Goal: Task Accomplishment & Management: Manage account settings

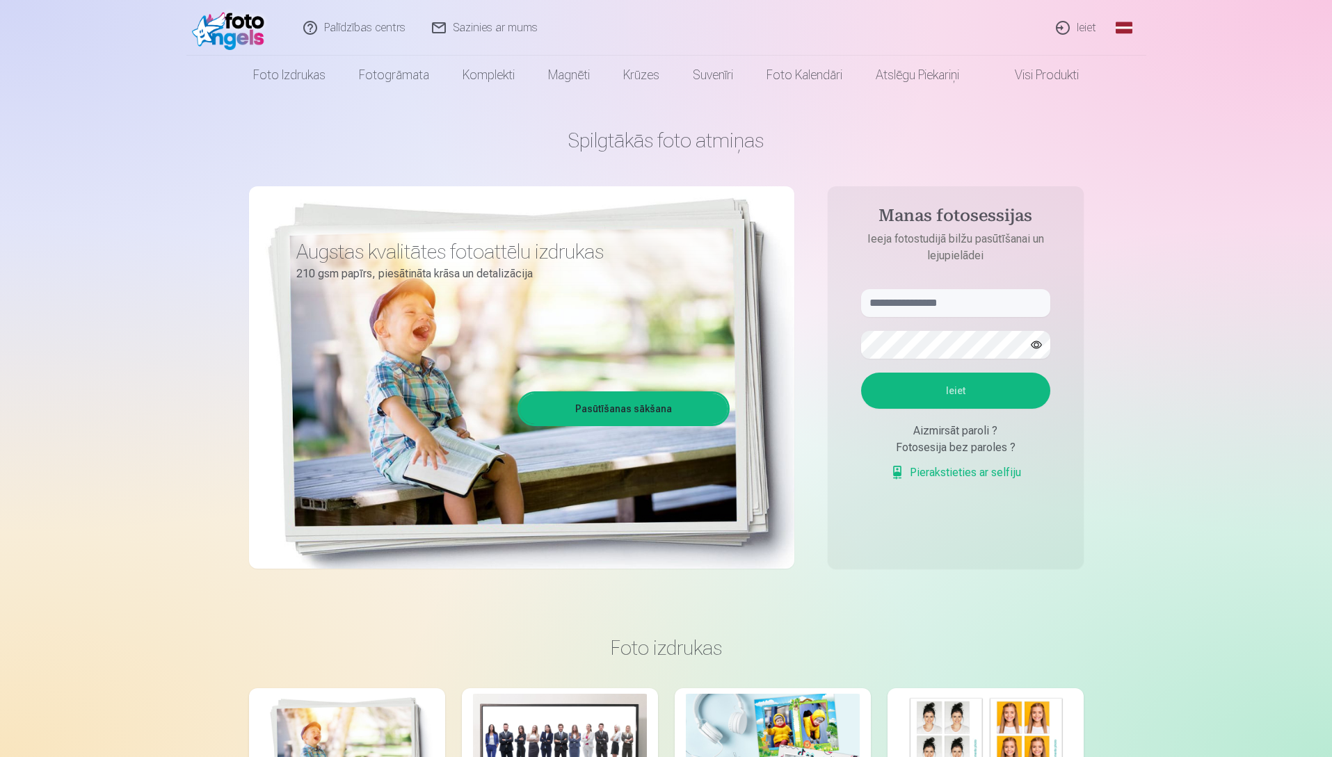
click at [1084, 28] on link "Ieiet" at bounding box center [1076, 28] width 67 height 56
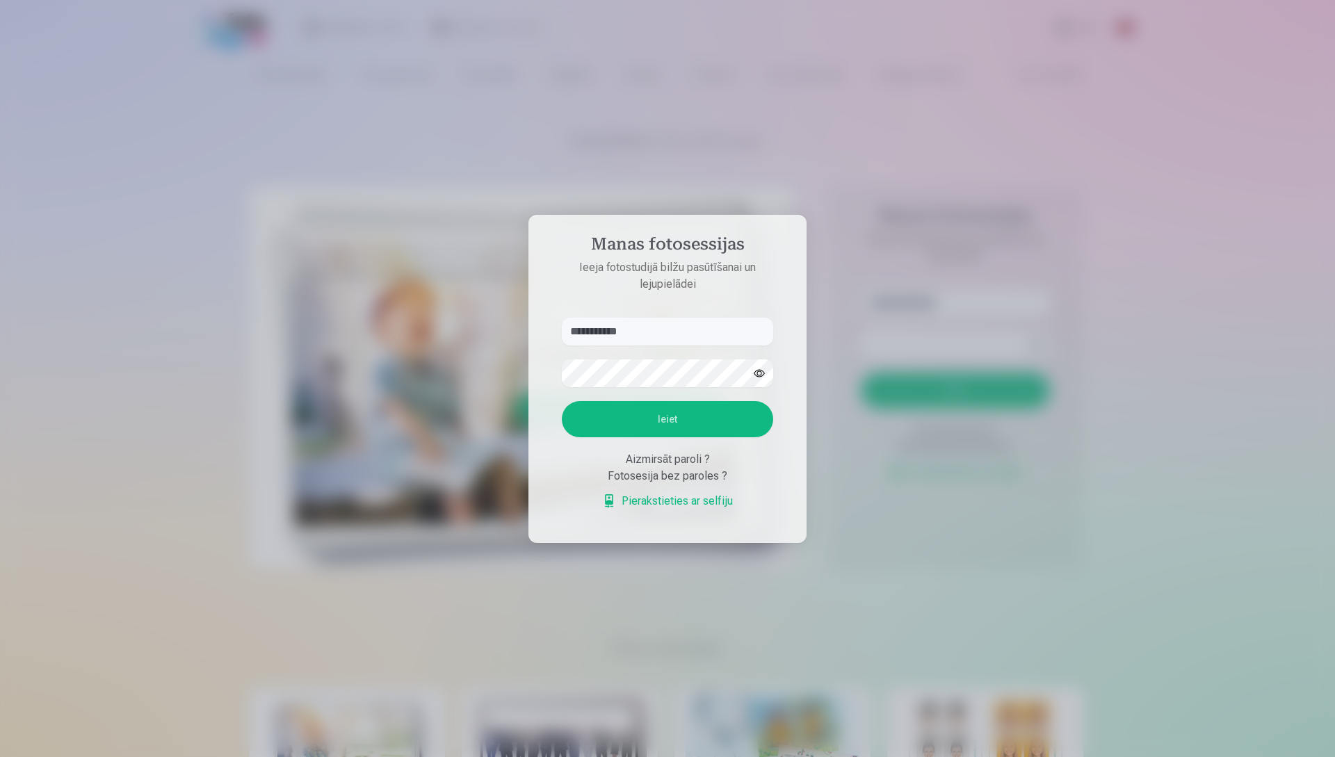
type input "**********"
click at [641, 424] on button "Ieiet" at bounding box center [667, 419] width 211 height 36
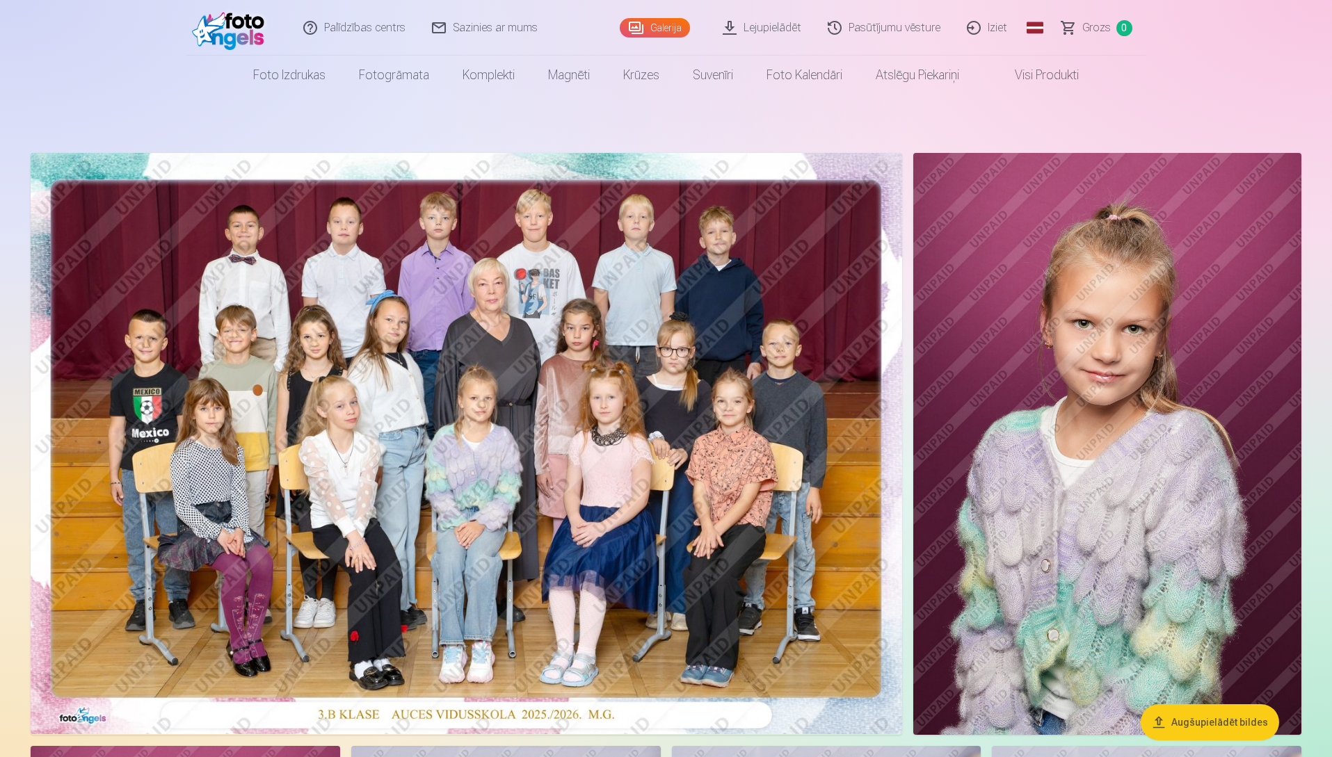
click at [479, 428] on img at bounding box center [466, 443] width 871 height 581
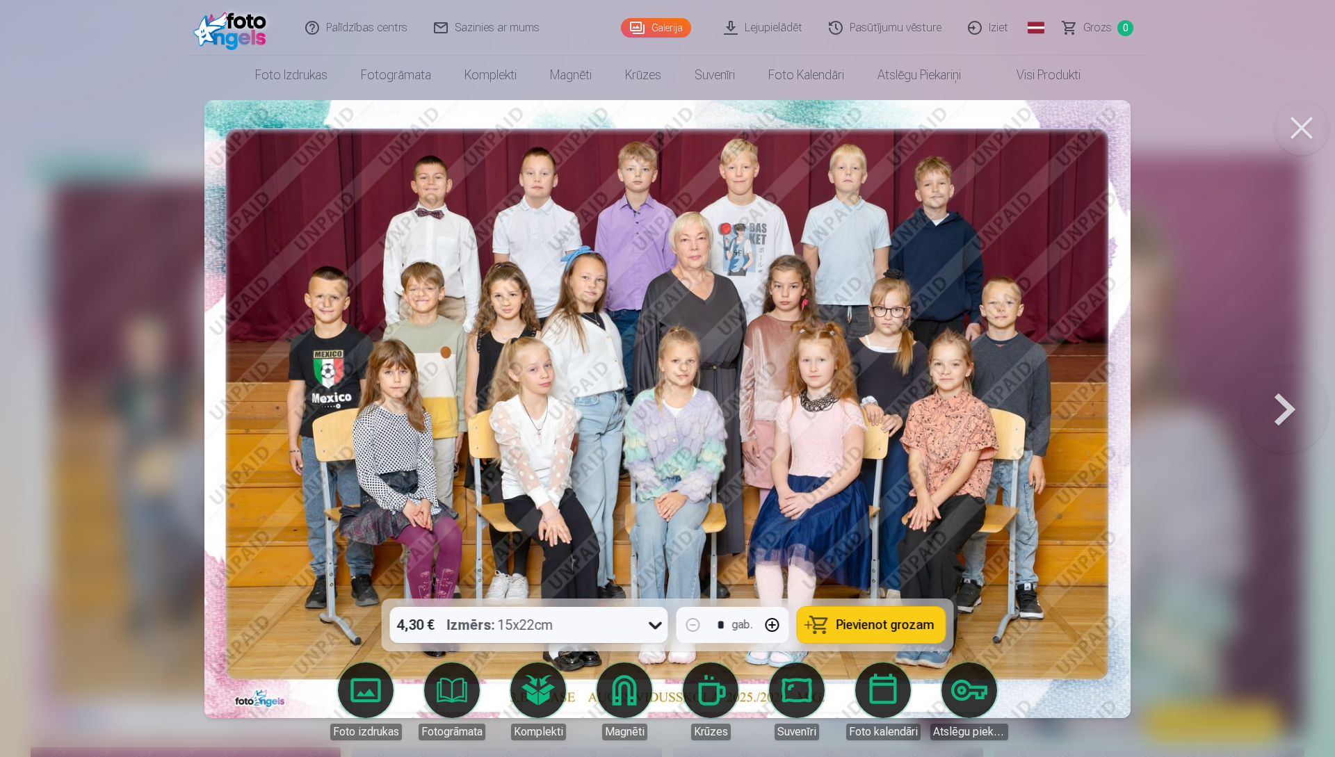
click at [1286, 409] on button at bounding box center [1285, 409] width 89 height 351
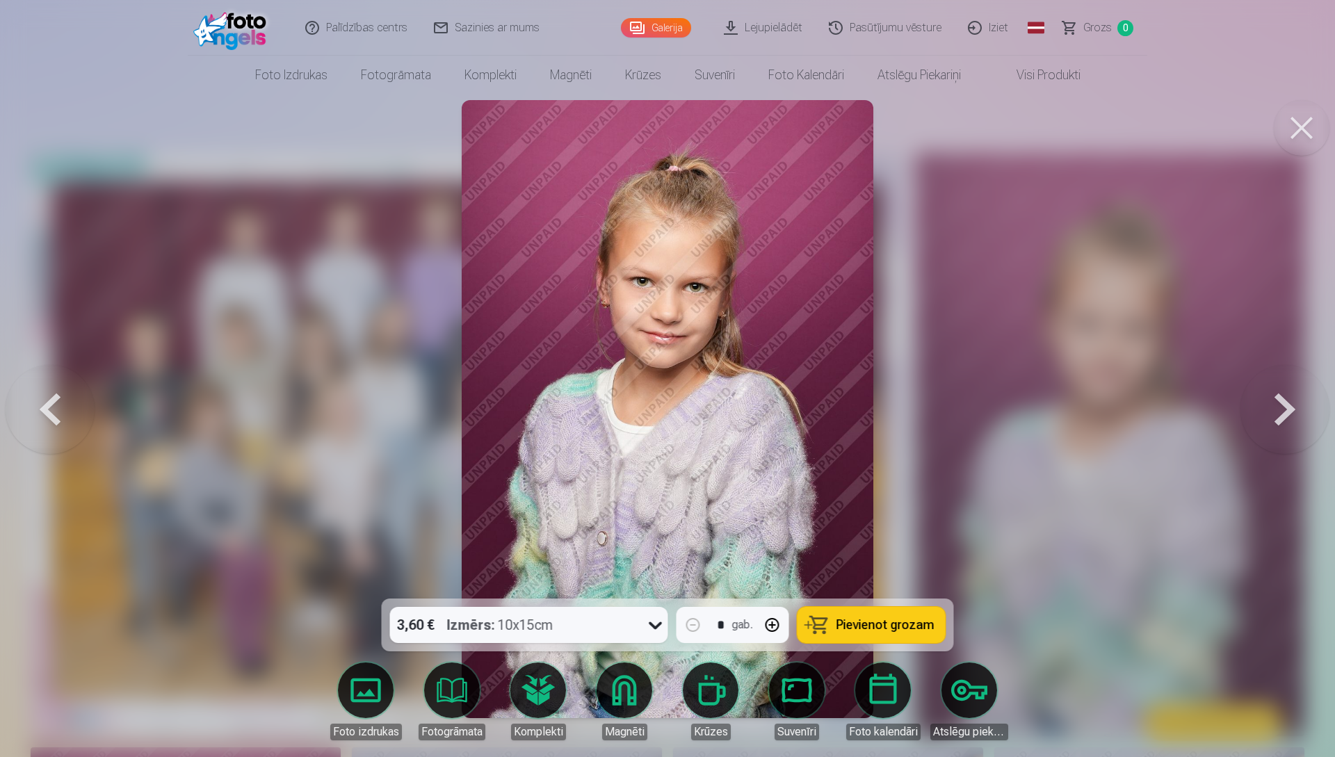
click at [1286, 405] on button at bounding box center [1285, 409] width 89 height 351
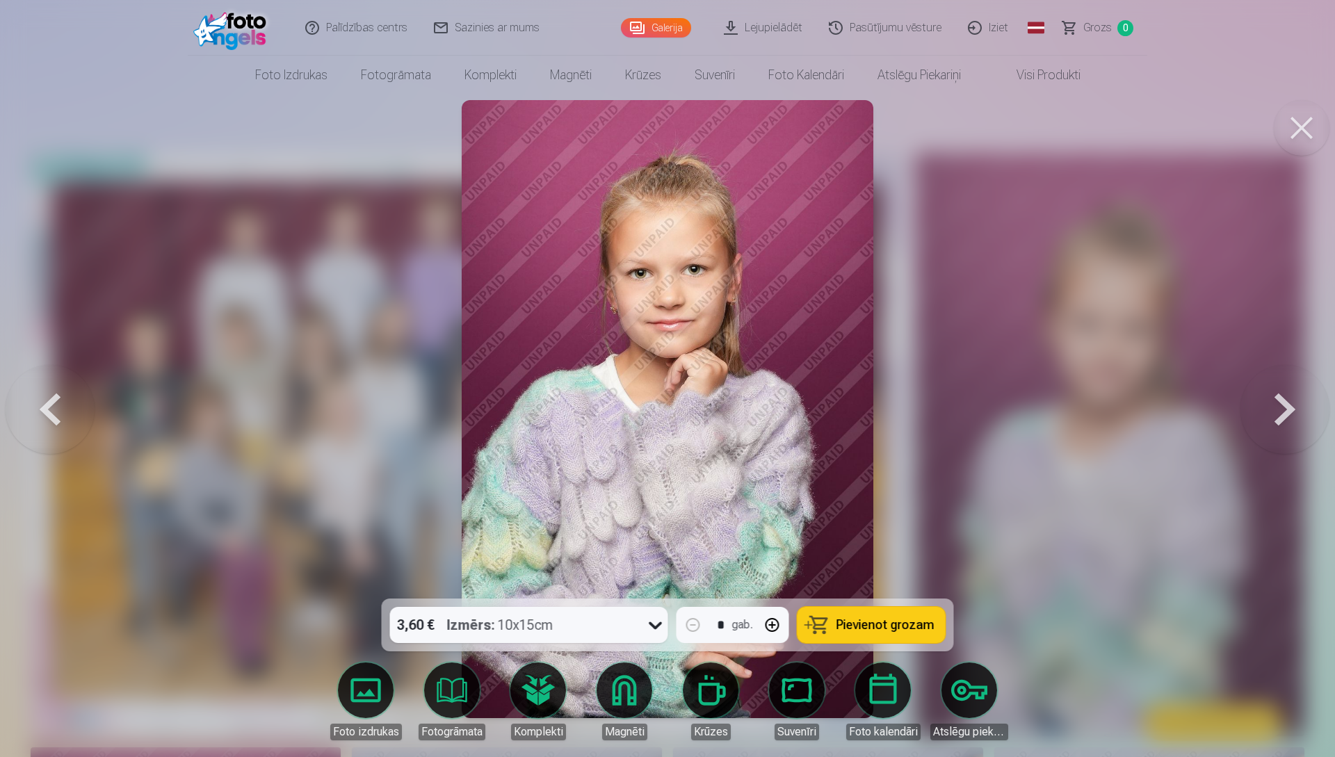
click at [1280, 405] on button at bounding box center [1285, 409] width 89 height 351
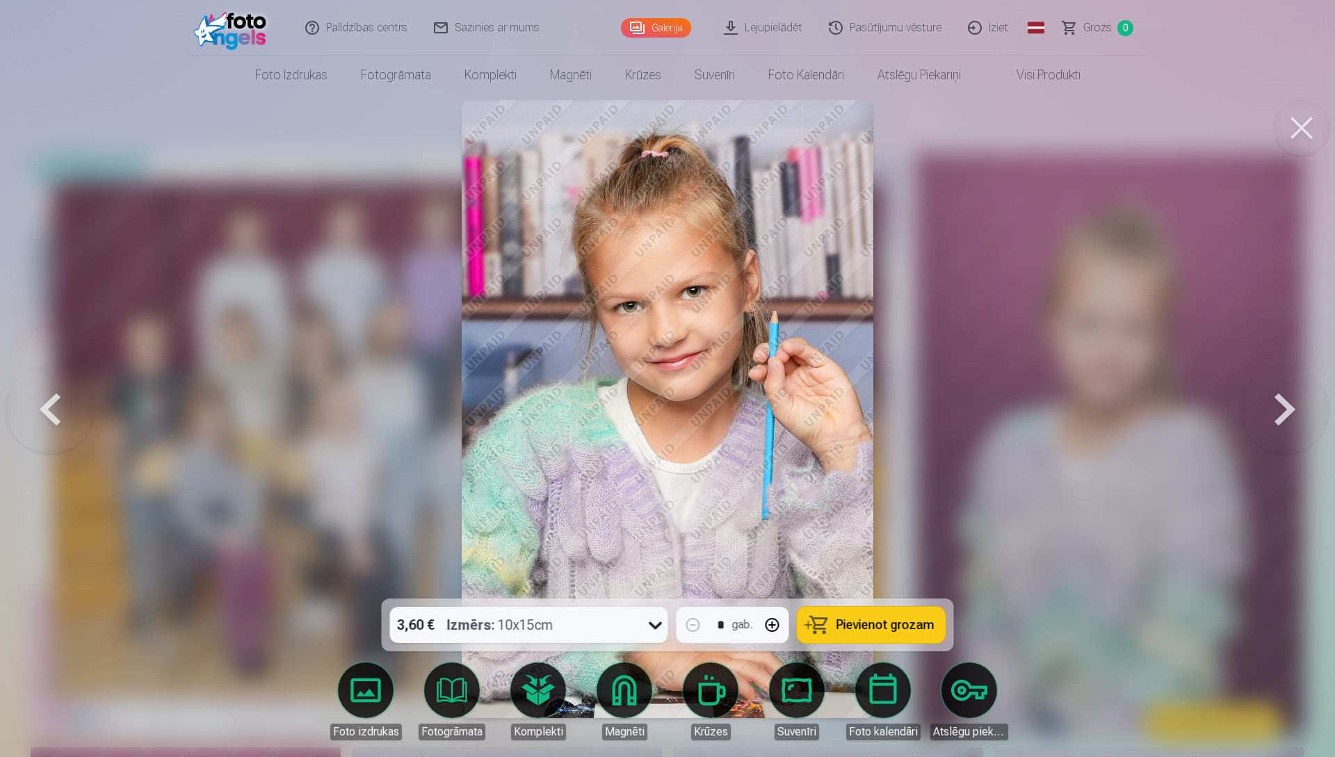
click at [1280, 405] on button at bounding box center [1285, 409] width 89 height 351
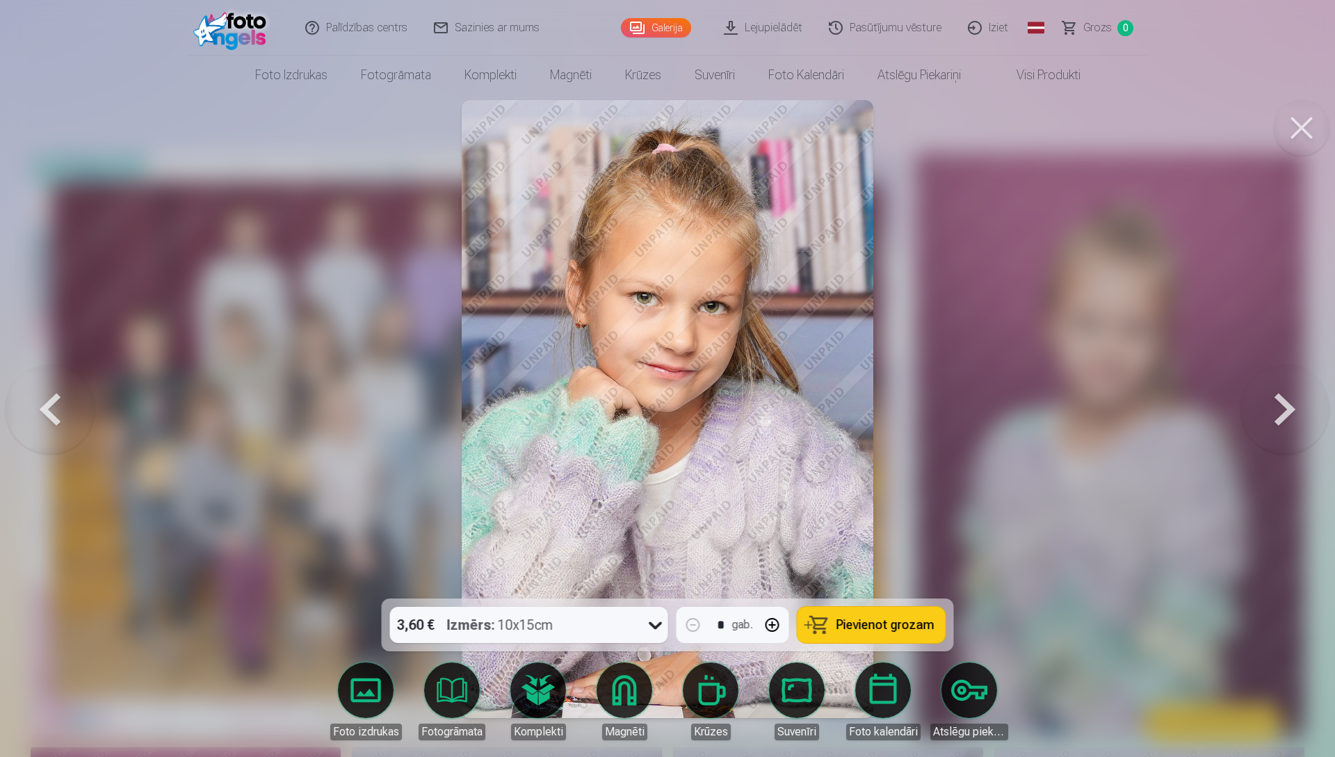
click at [1280, 405] on button at bounding box center [1285, 409] width 89 height 351
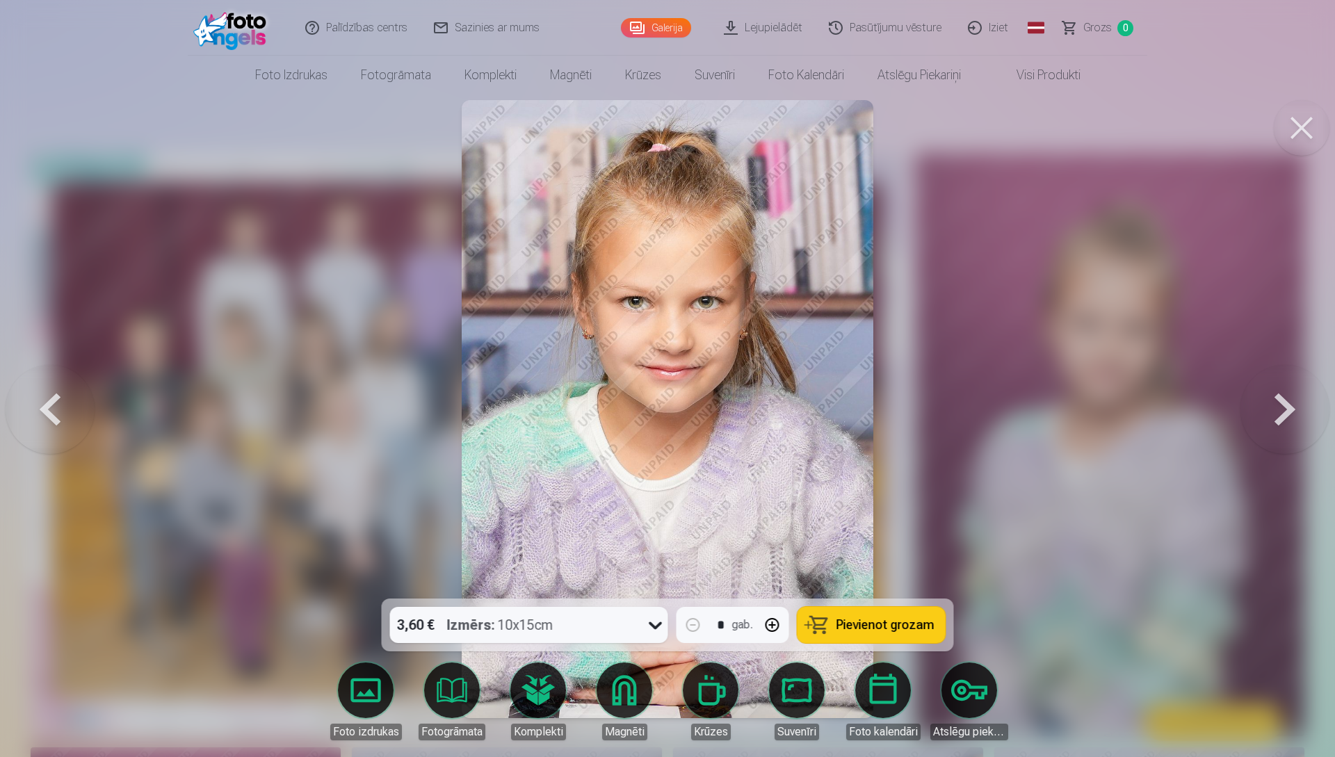
click at [1280, 405] on button at bounding box center [1285, 409] width 89 height 351
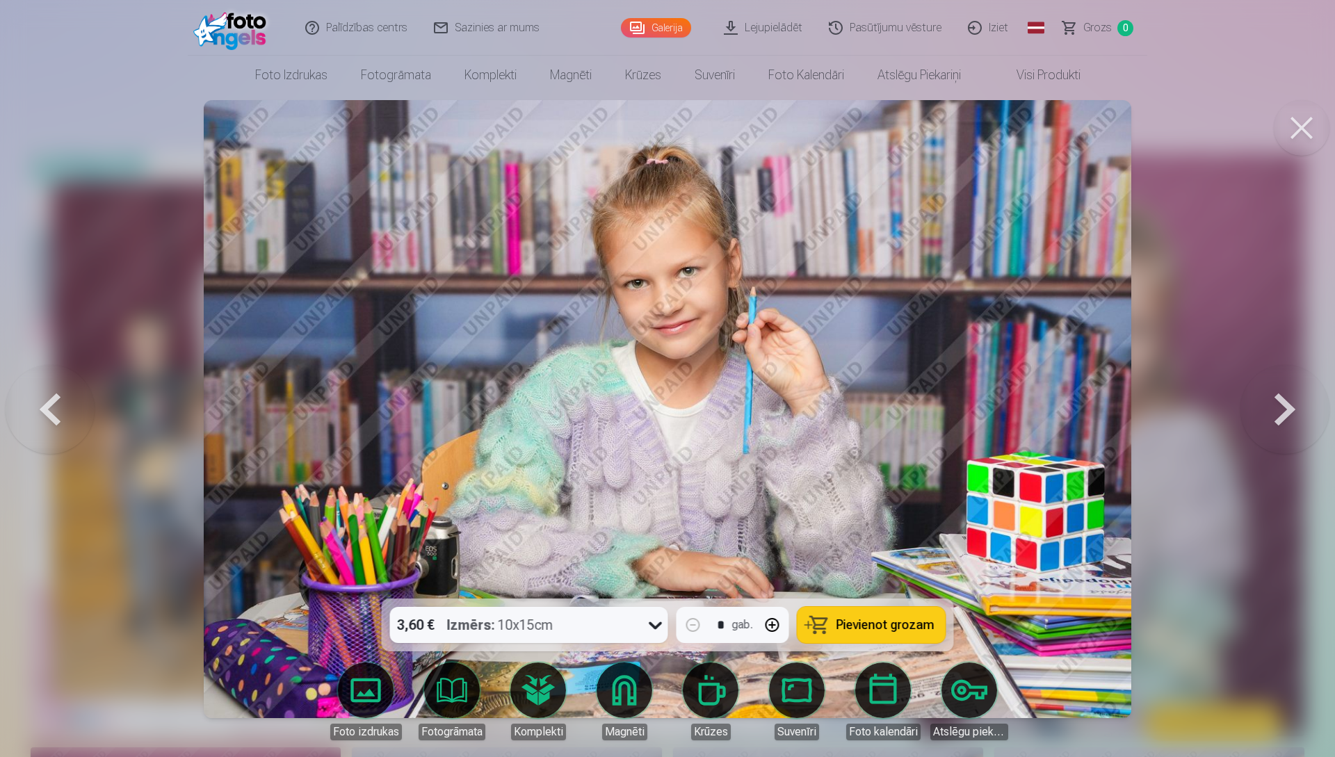
click at [1280, 405] on button at bounding box center [1285, 409] width 89 height 351
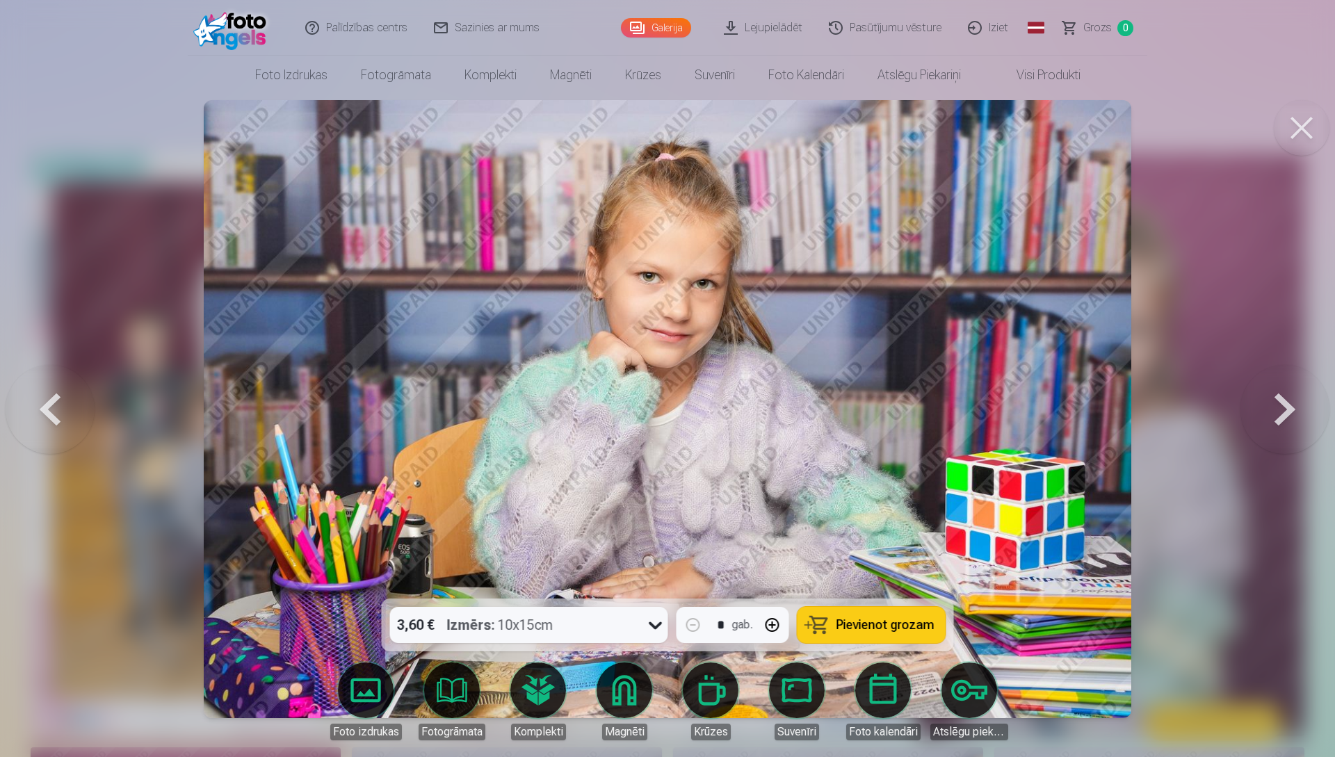
click at [1280, 405] on button at bounding box center [1285, 409] width 89 height 351
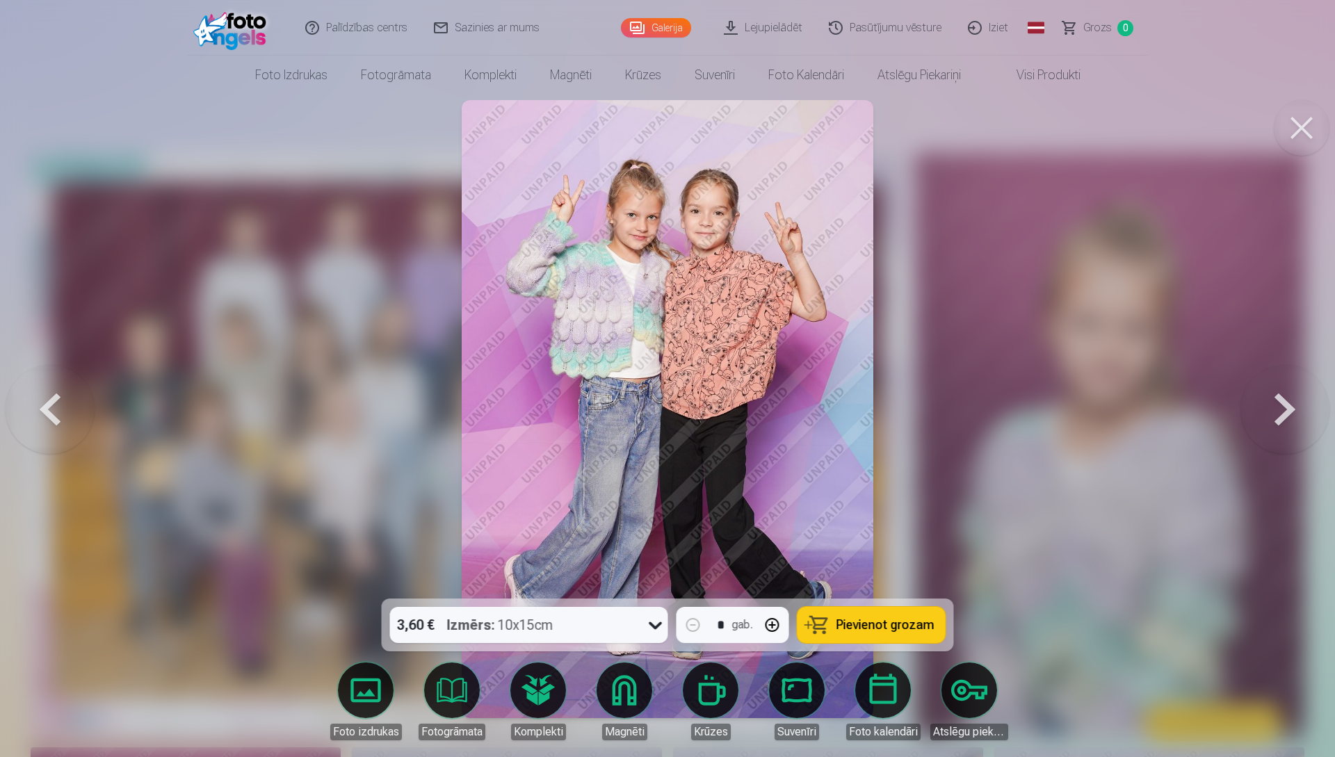
click at [1280, 405] on button at bounding box center [1285, 409] width 89 height 351
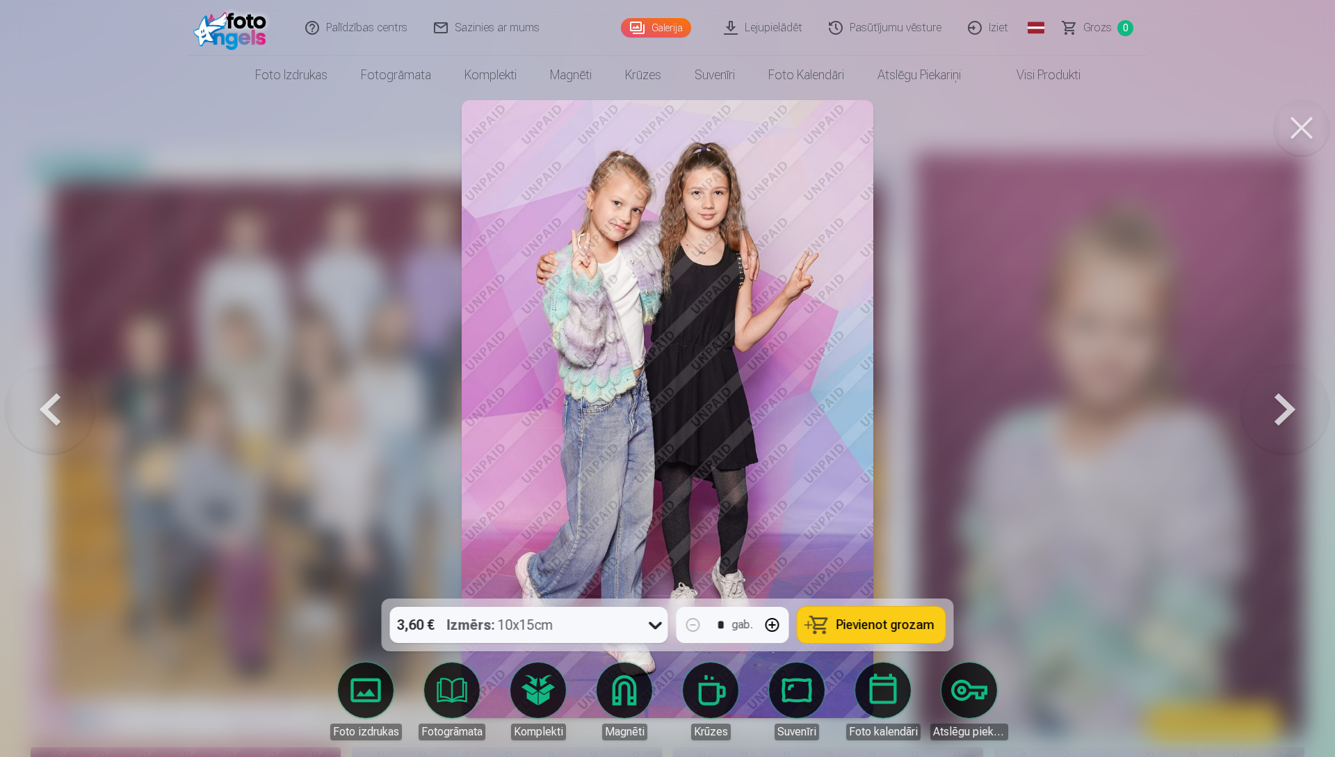
click at [1286, 417] on button at bounding box center [1285, 409] width 89 height 351
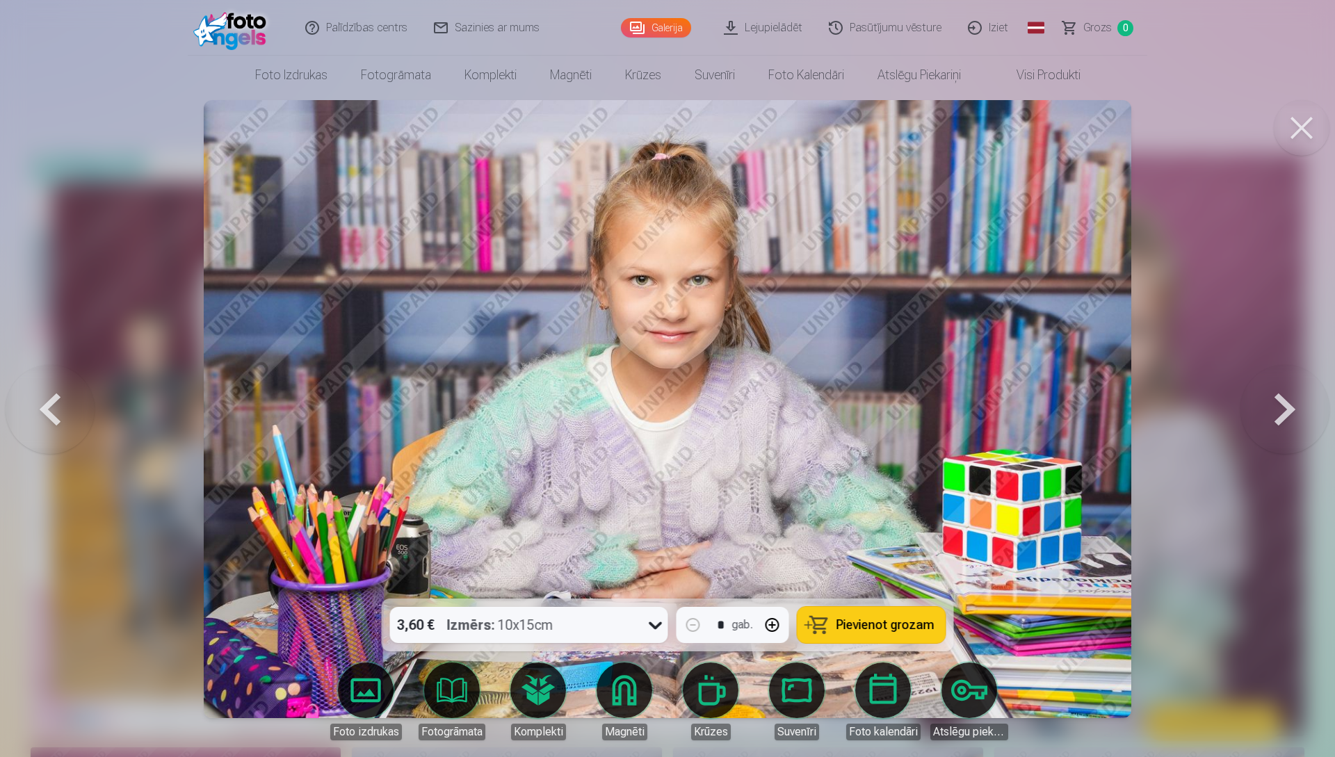
click at [1286, 417] on button at bounding box center [1285, 409] width 89 height 351
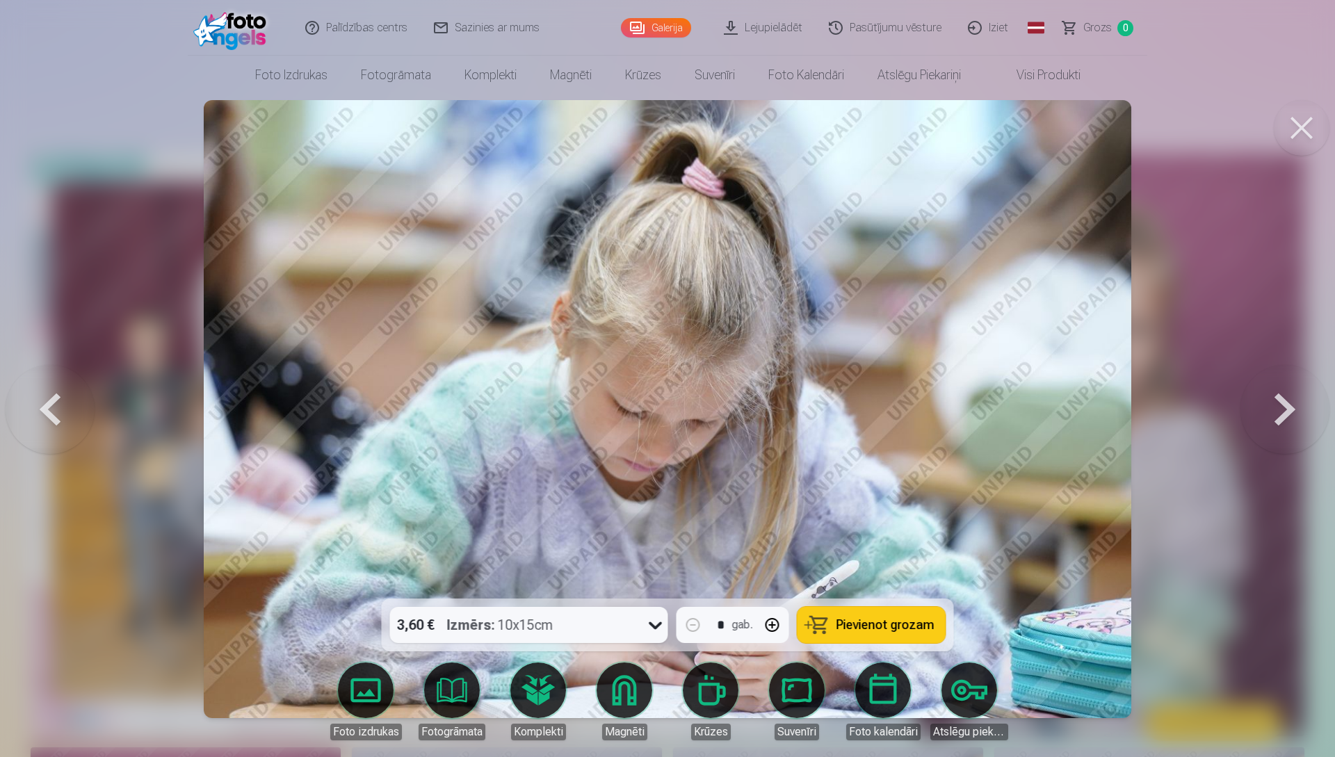
click at [1286, 417] on button at bounding box center [1285, 409] width 89 height 351
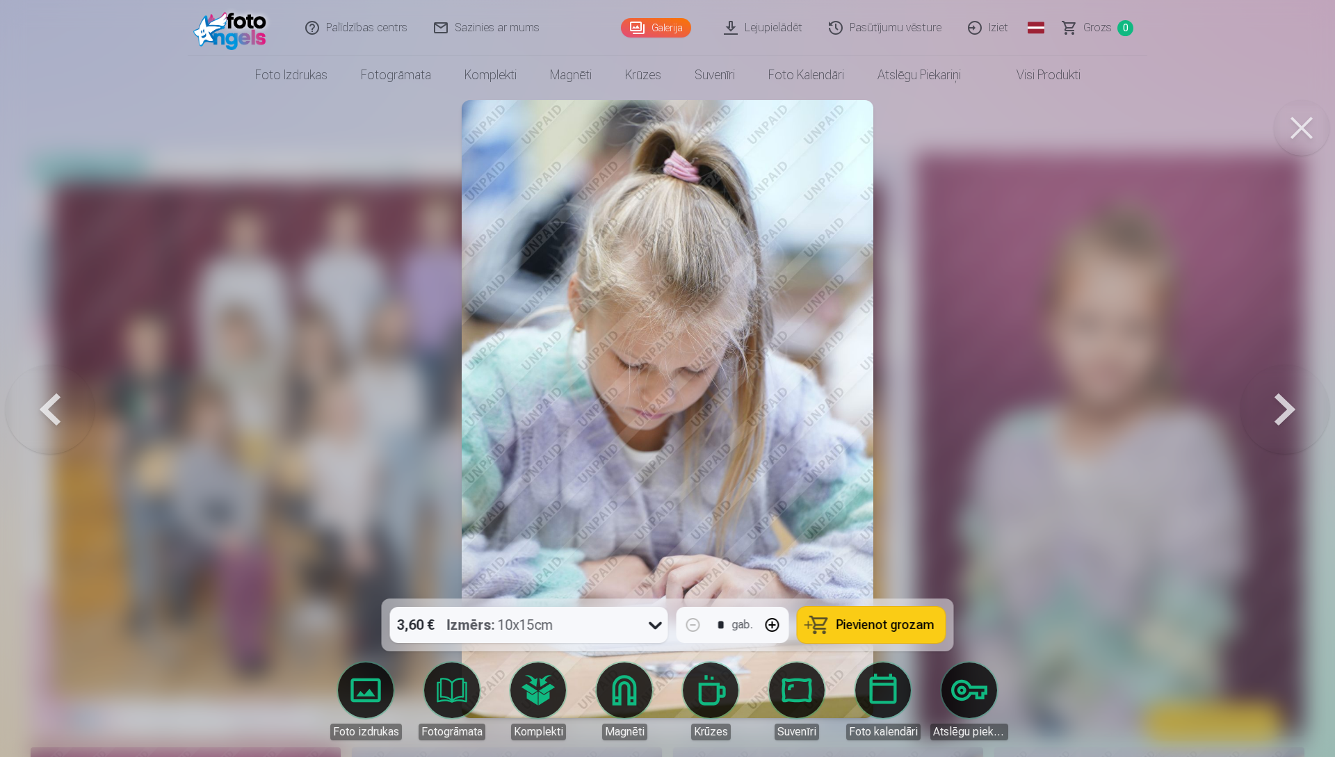
click at [1286, 417] on button at bounding box center [1285, 409] width 89 height 351
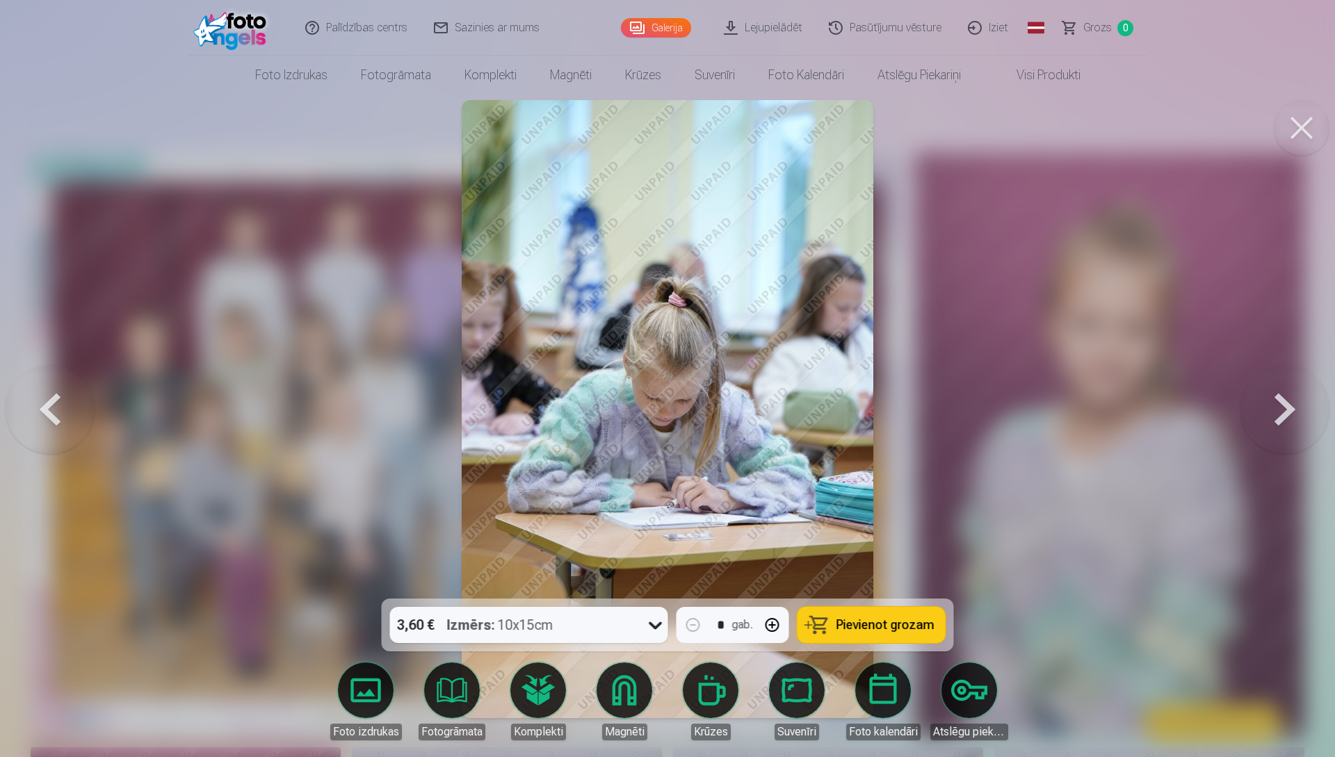
click at [1286, 417] on button at bounding box center [1285, 409] width 89 height 351
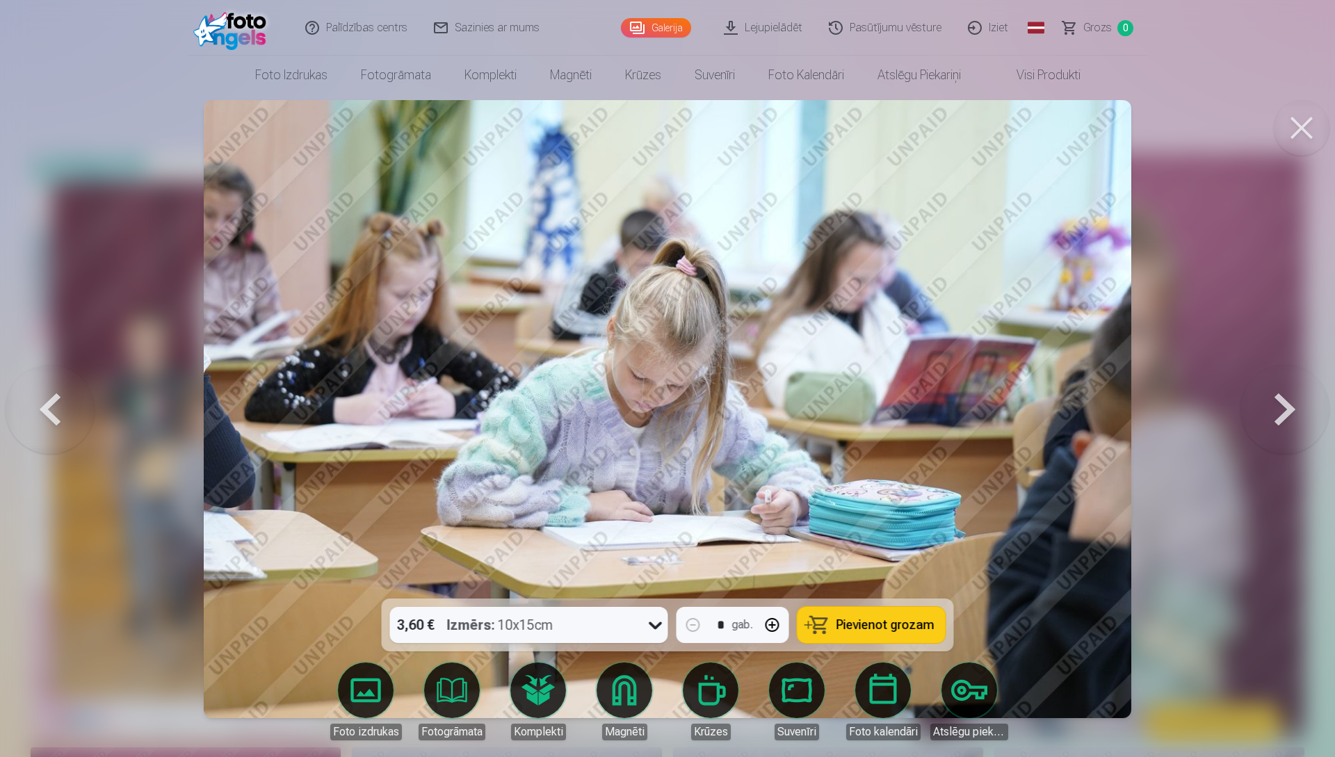
click at [1286, 417] on button at bounding box center [1285, 409] width 89 height 351
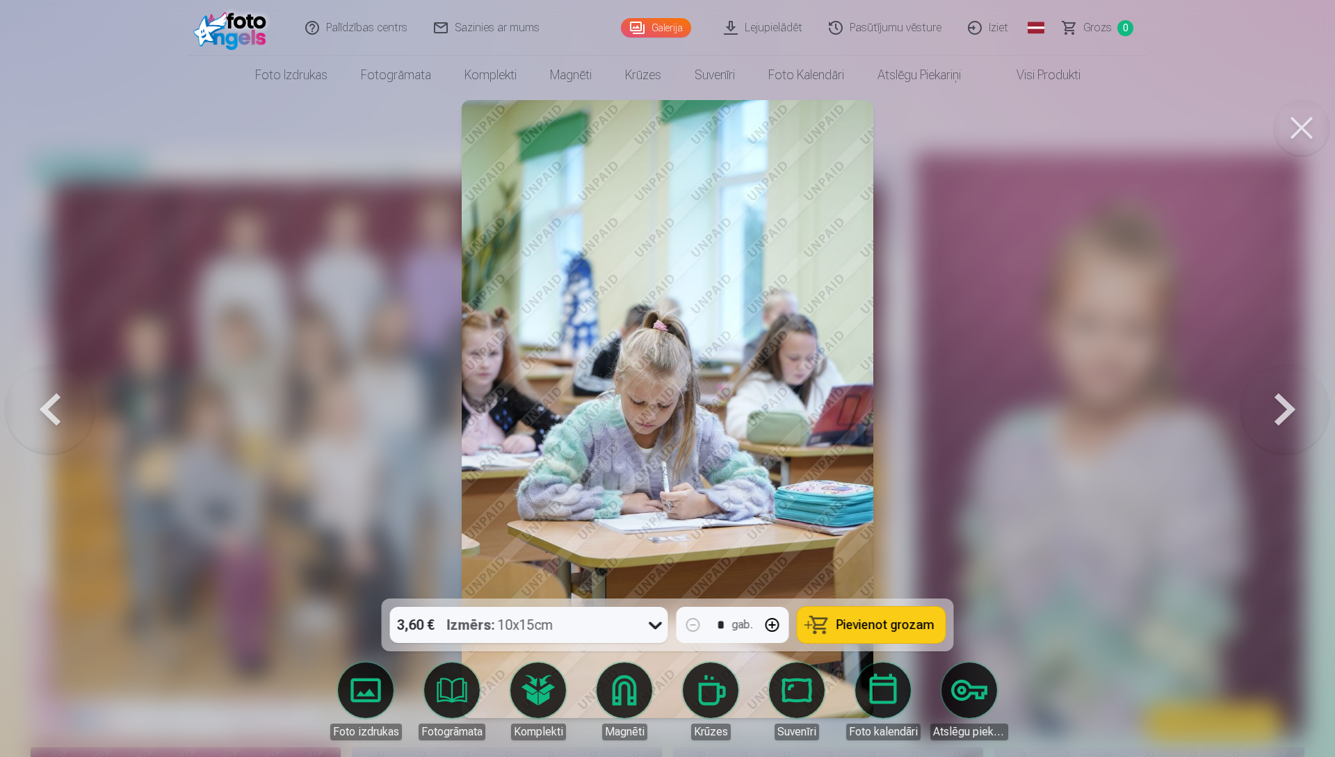
click at [1286, 417] on button at bounding box center [1285, 409] width 89 height 351
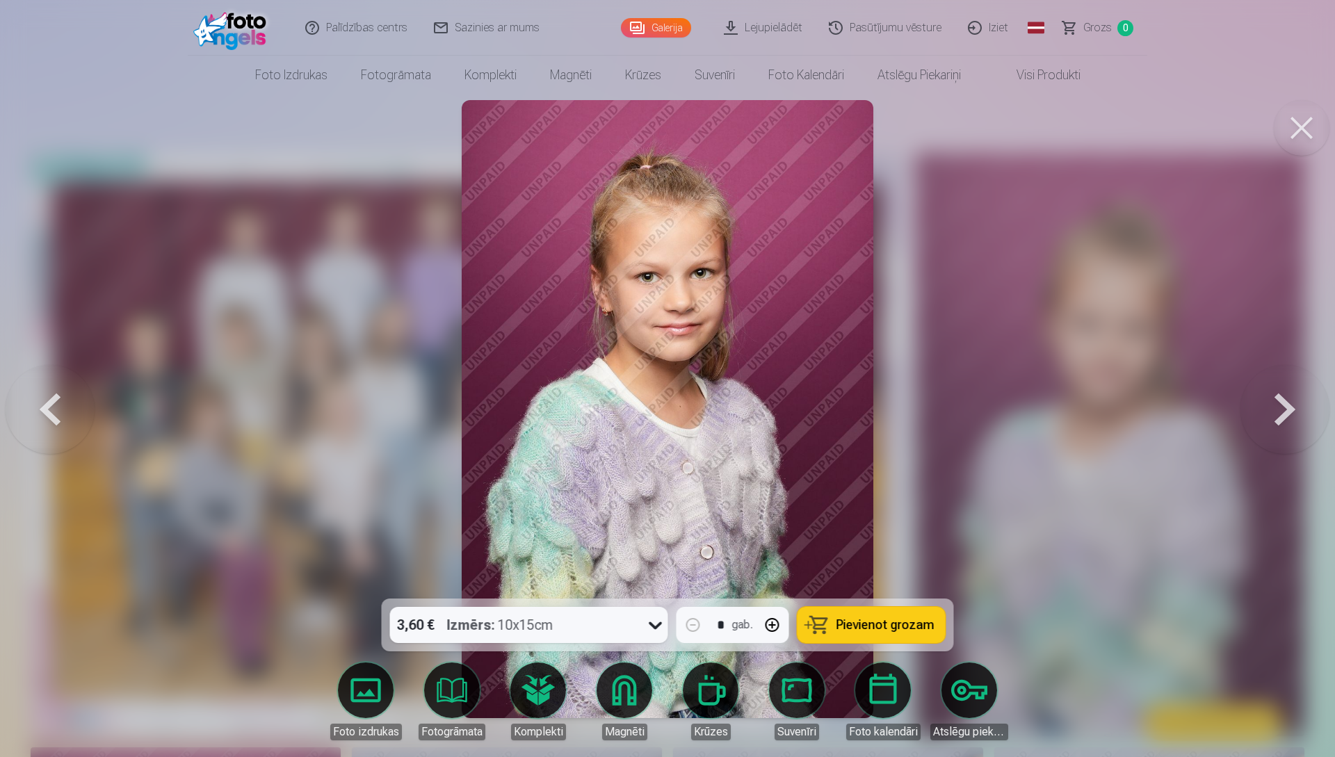
click at [1286, 417] on button at bounding box center [1285, 409] width 89 height 351
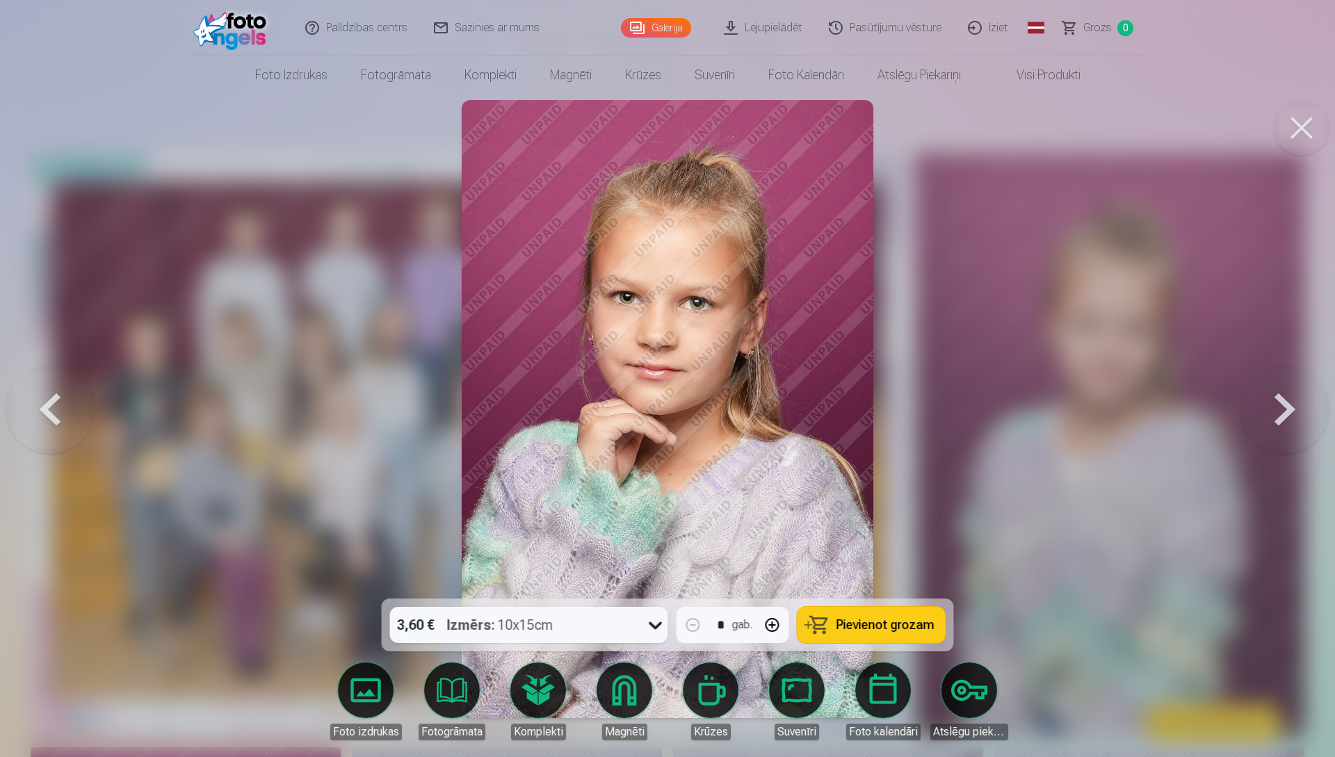
click at [1286, 417] on button at bounding box center [1285, 409] width 89 height 351
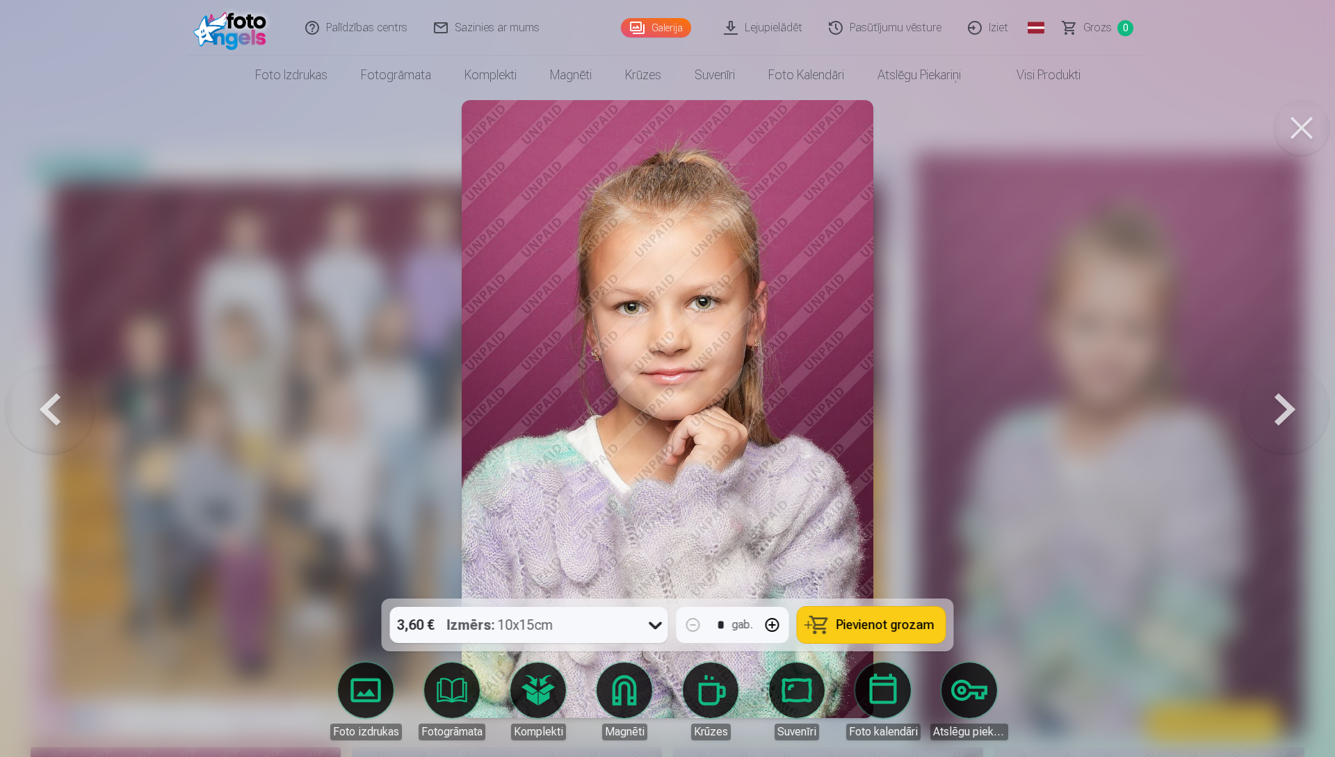
click at [1286, 417] on button at bounding box center [1285, 409] width 89 height 351
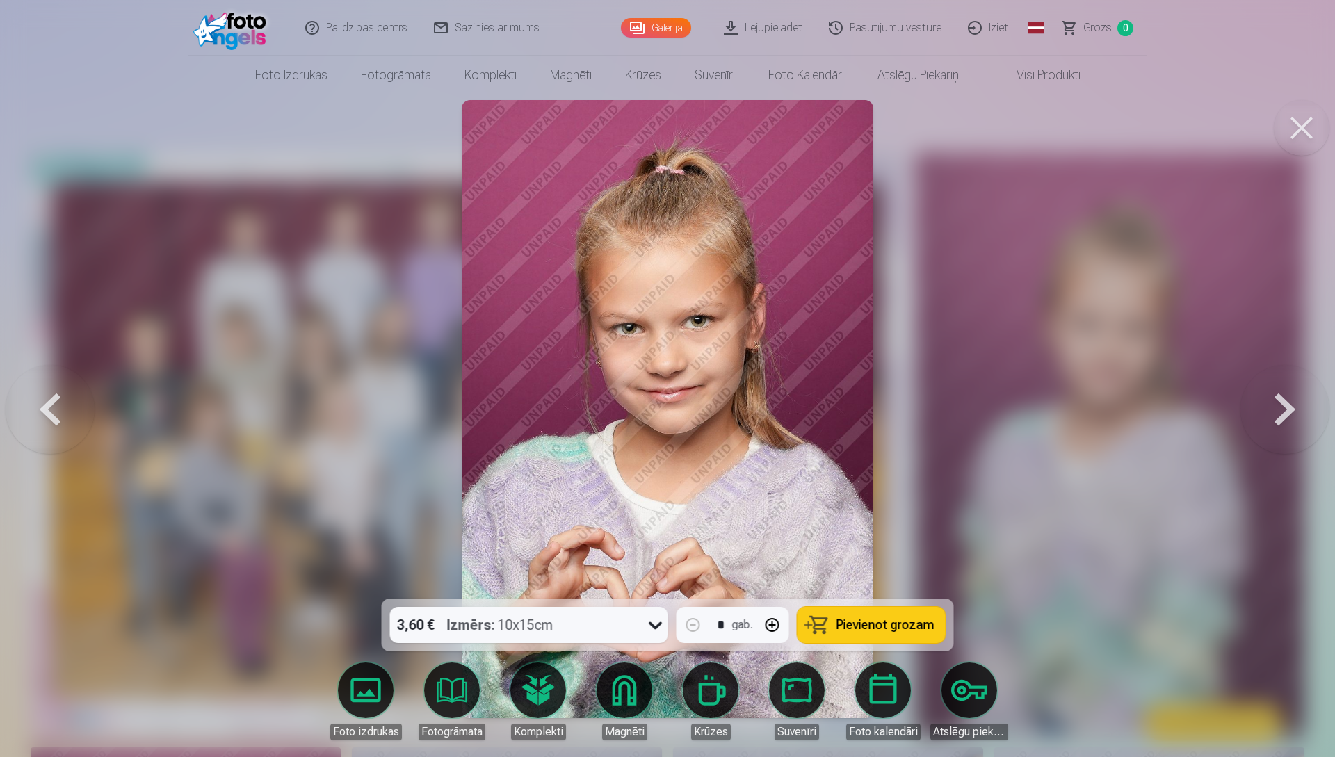
click at [1286, 417] on button at bounding box center [1285, 409] width 89 height 351
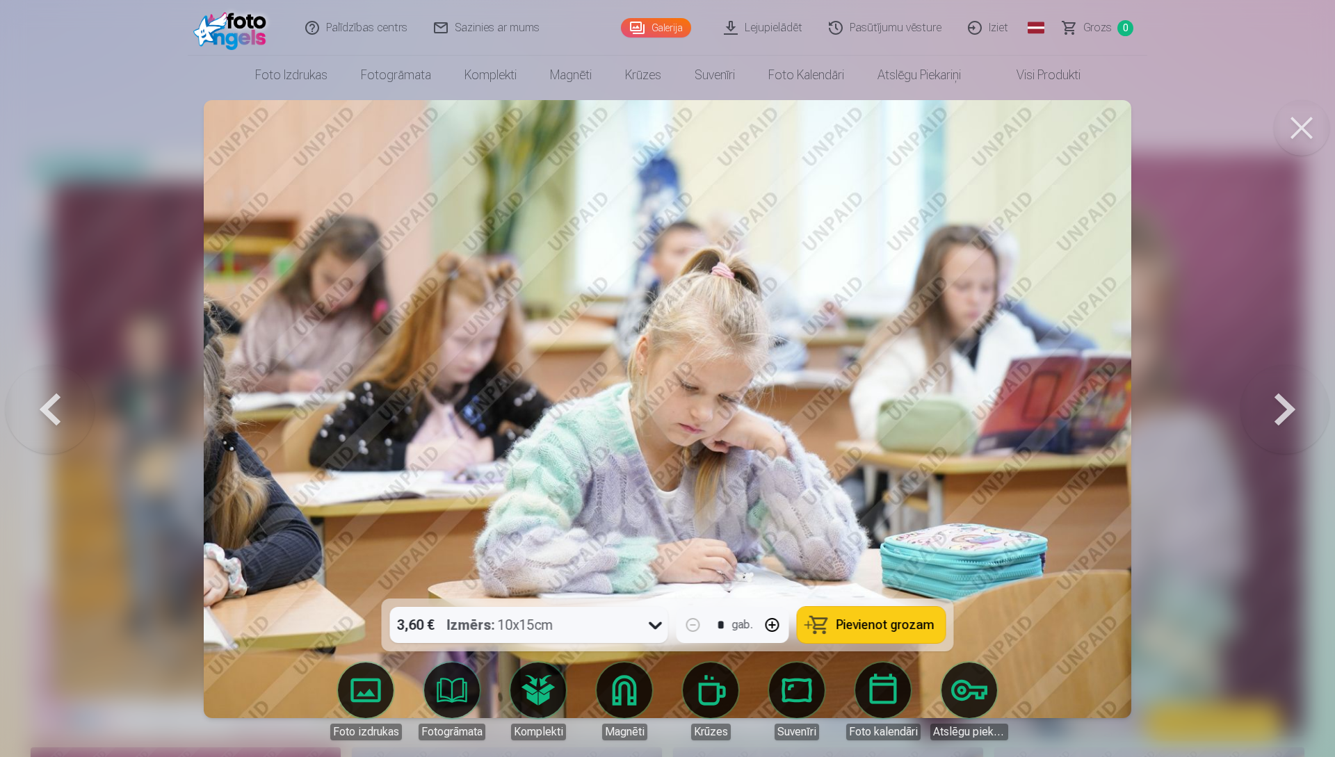
click at [1286, 417] on button at bounding box center [1285, 409] width 89 height 351
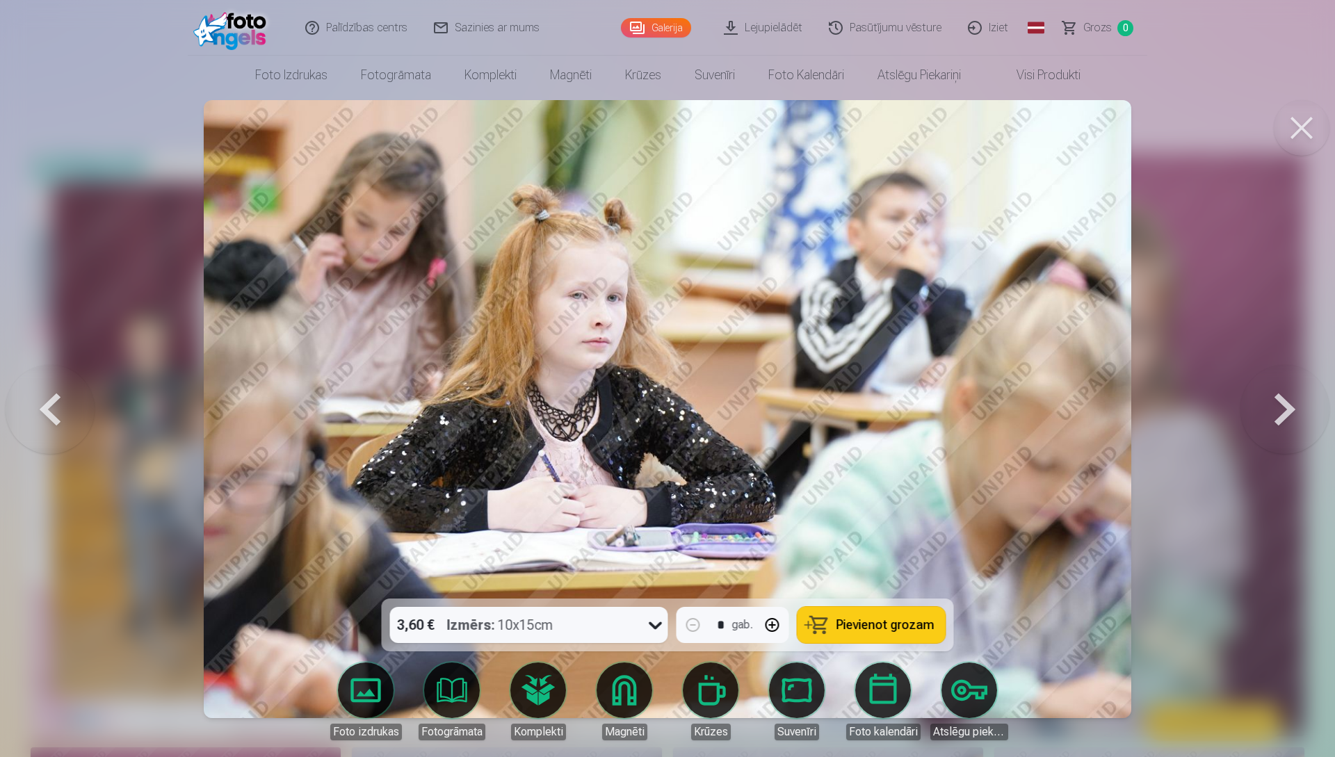
click at [1286, 417] on button at bounding box center [1285, 409] width 89 height 351
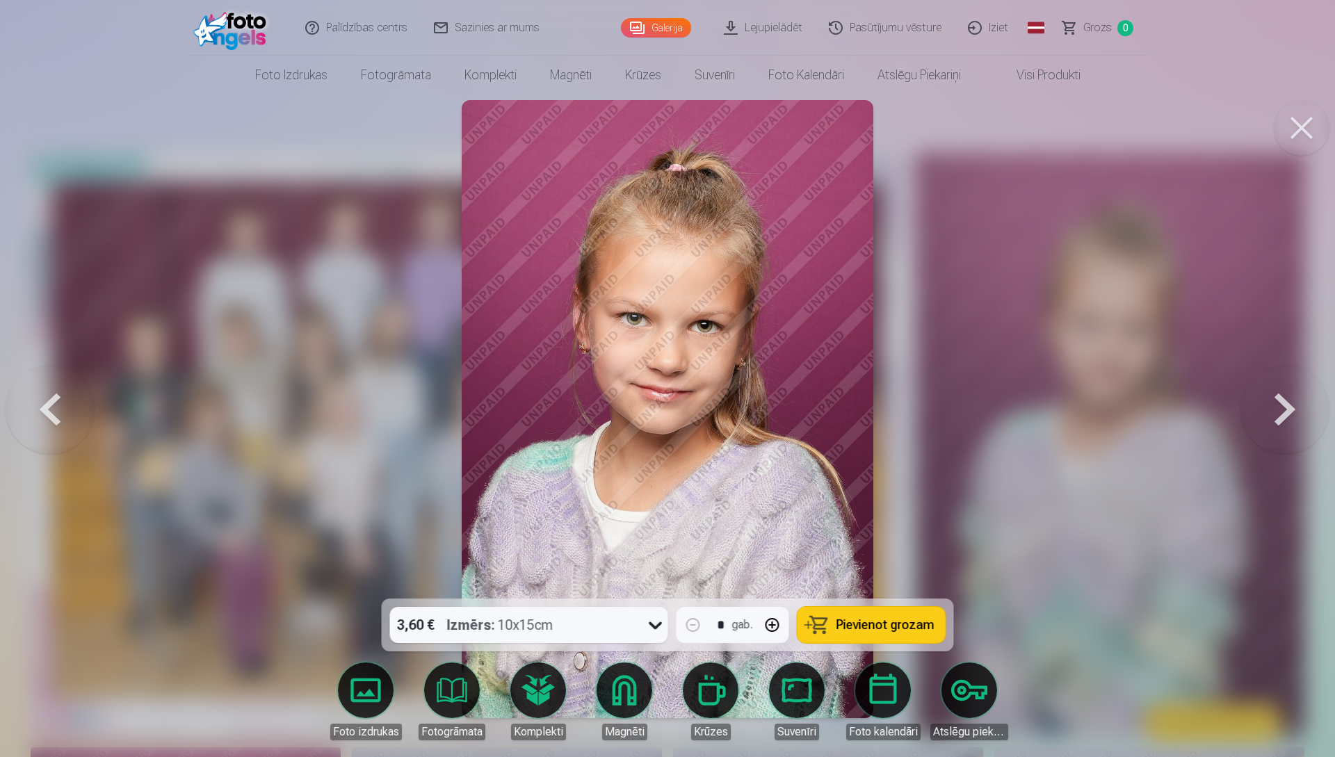
click at [1286, 417] on button at bounding box center [1285, 409] width 89 height 351
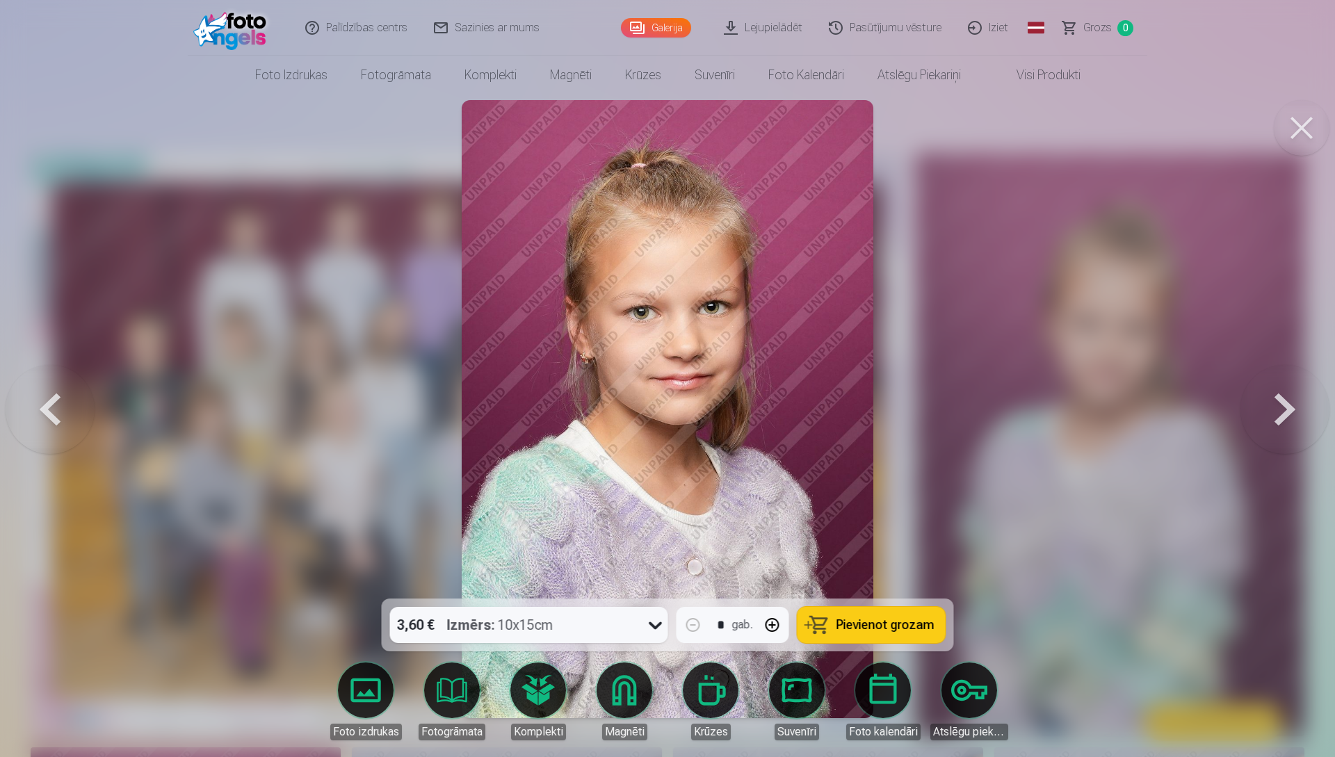
click at [1286, 417] on button at bounding box center [1285, 409] width 89 height 351
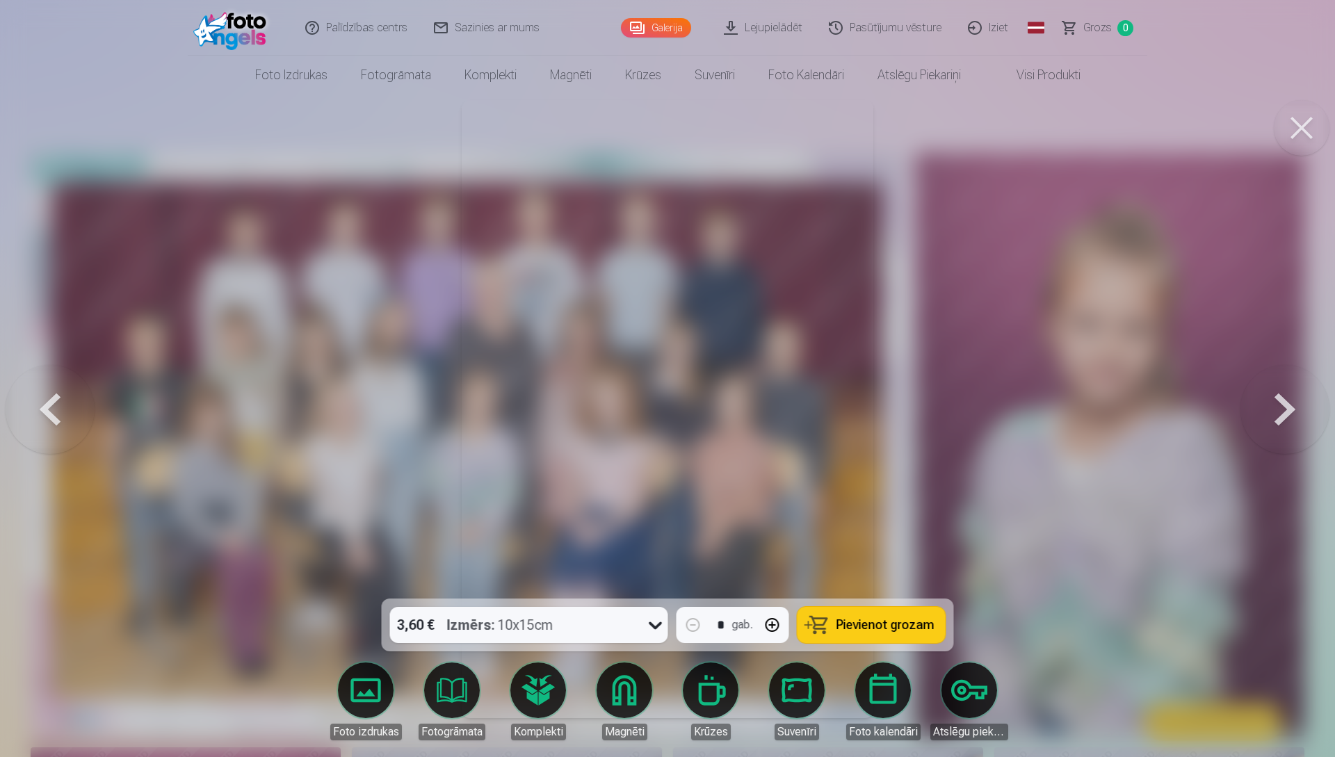
click at [1287, 414] on button at bounding box center [1285, 409] width 89 height 351
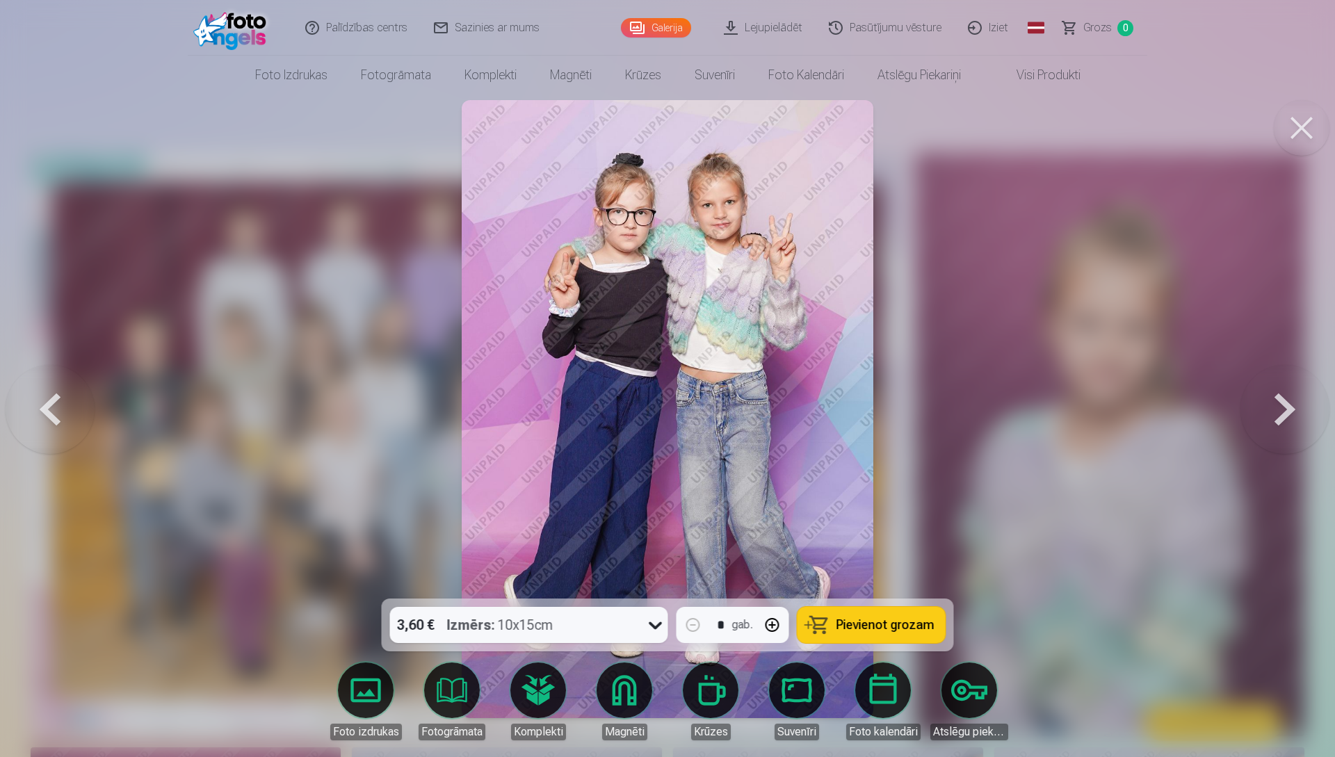
click at [1285, 409] on button at bounding box center [1285, 409] width 89 height 351
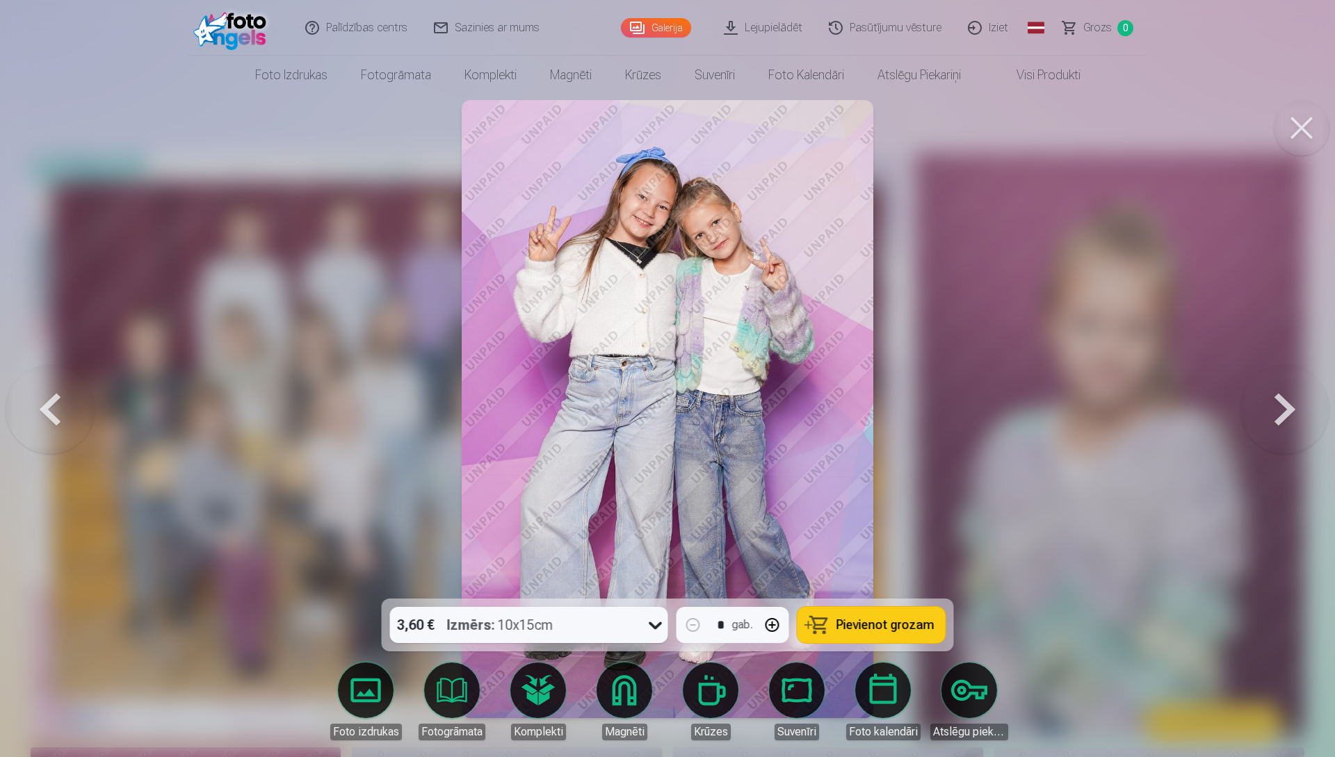
click at [1285, 409] on button at bounding box center [1285, 409] width 89 height 351
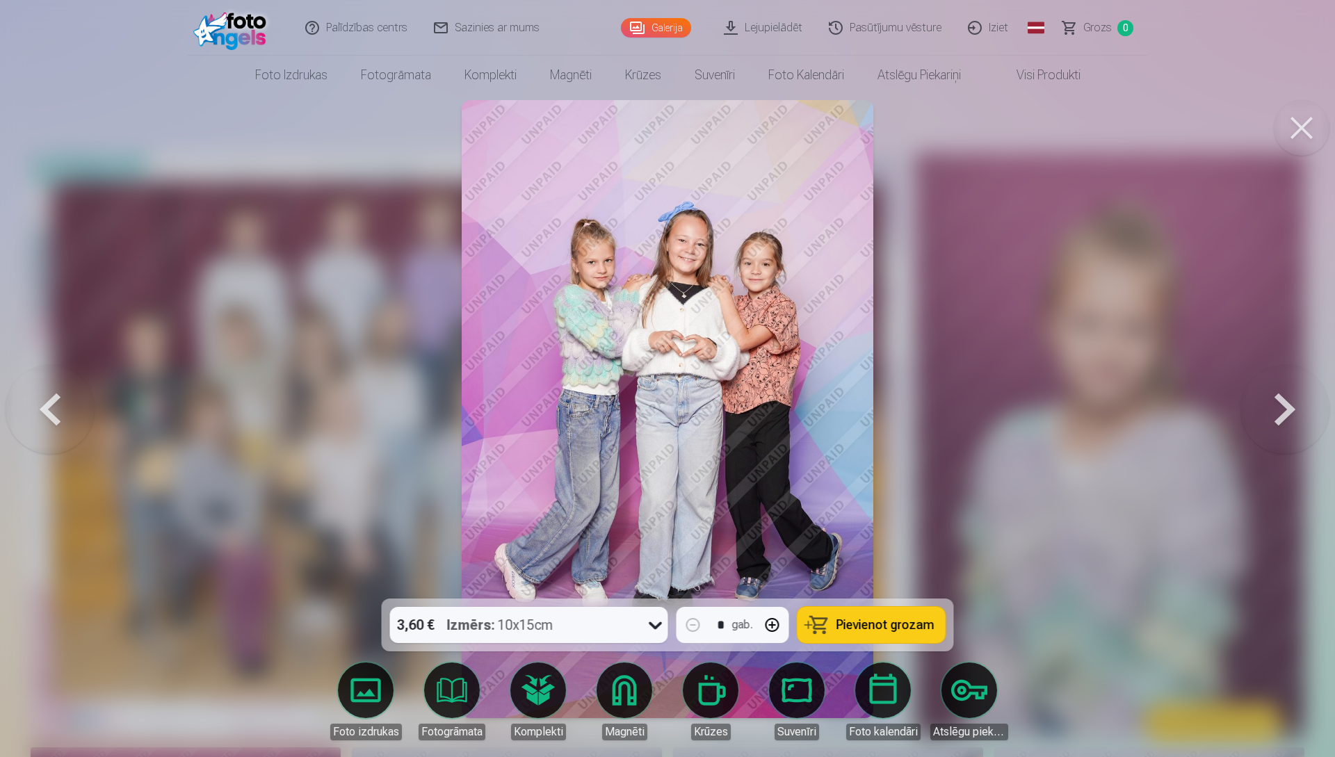
click at [1285, 409] on button at bounding box center [1285, 409] width 89 height 351
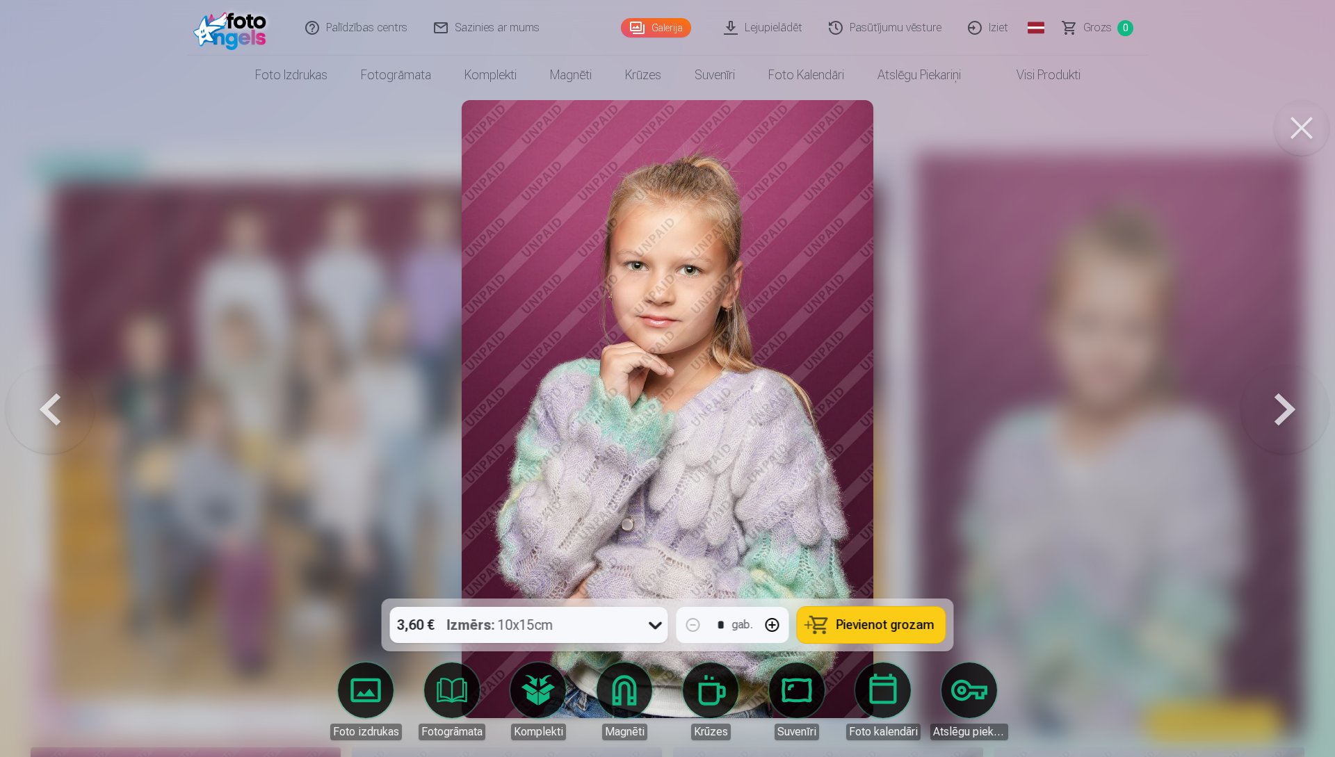
click at [1285, 409] on button at bounding box center [1285, 409] width 89 height 351
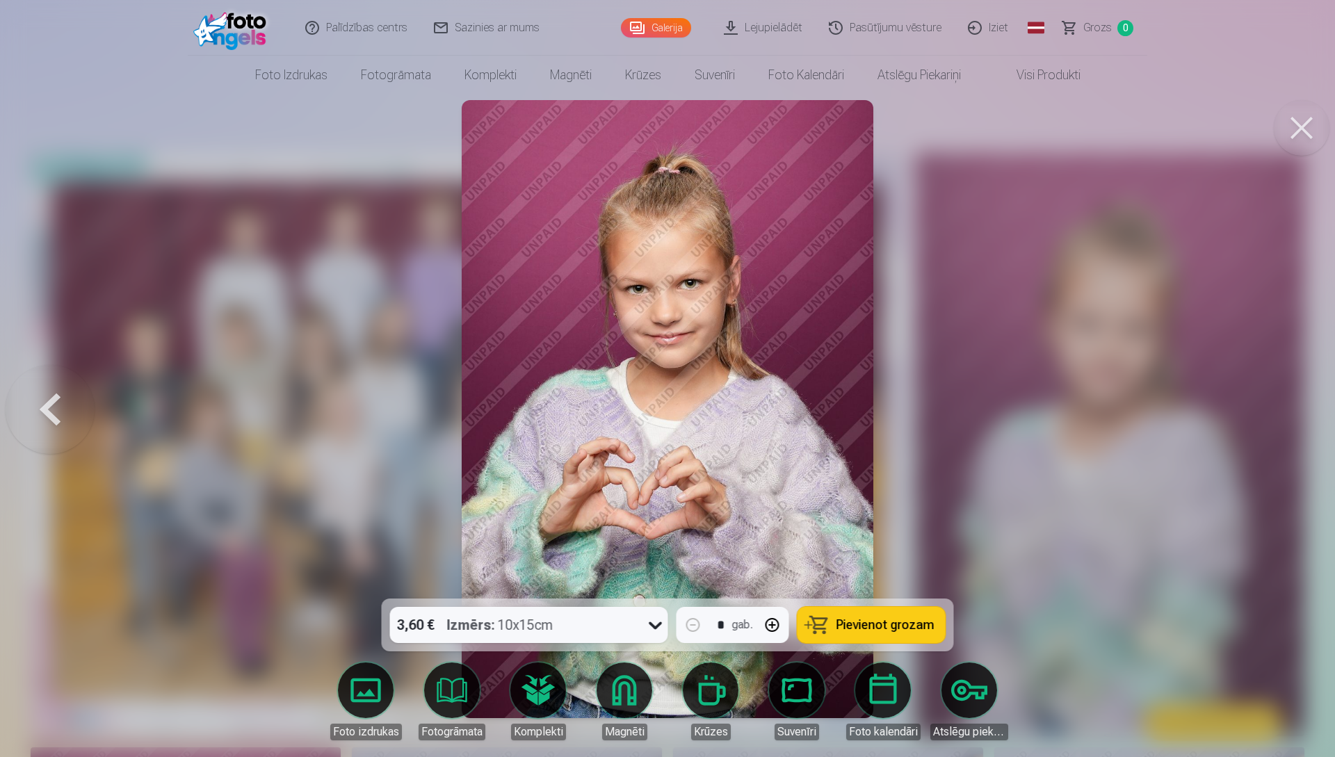
click at [1285, 409] on div at bounding box center [667, 378] width 1335 height 757
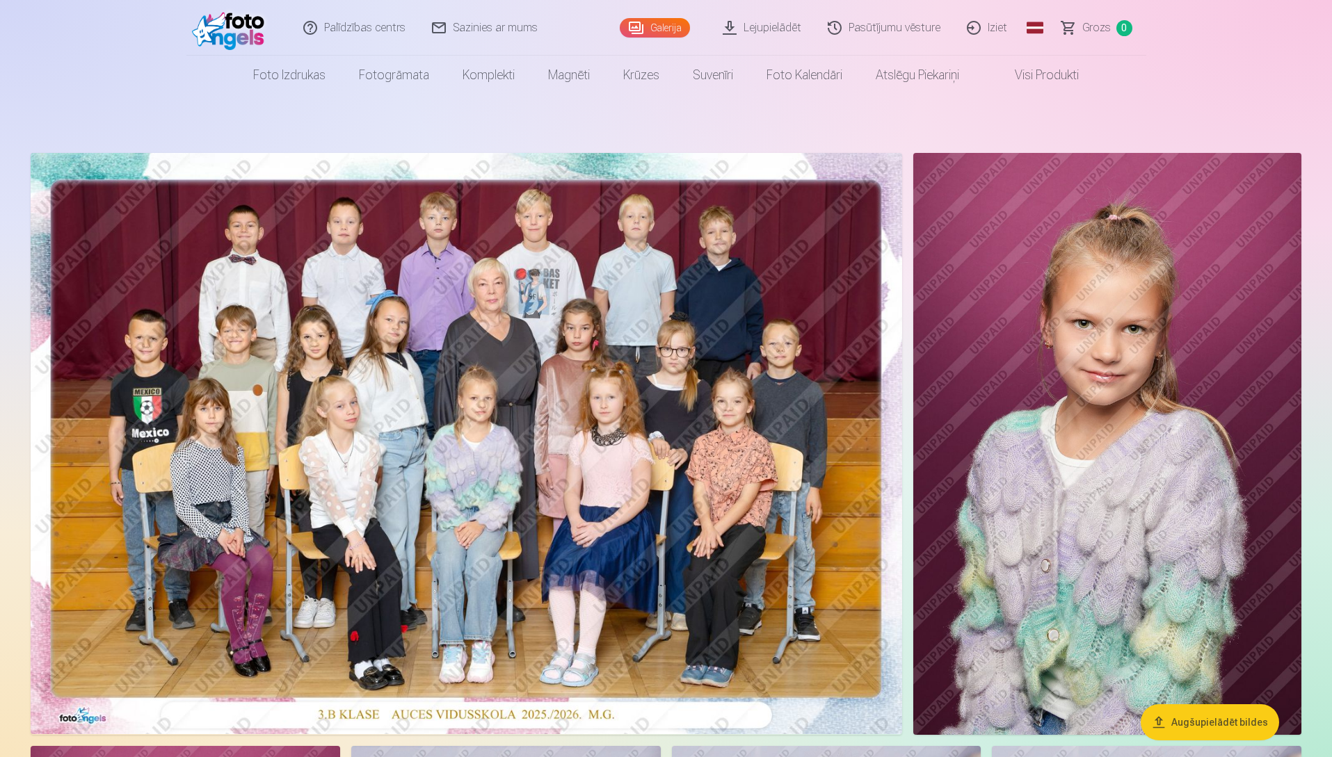
click at [985, 34] on link "Iziet" at bounding box center [987, 28] width 67 height 56
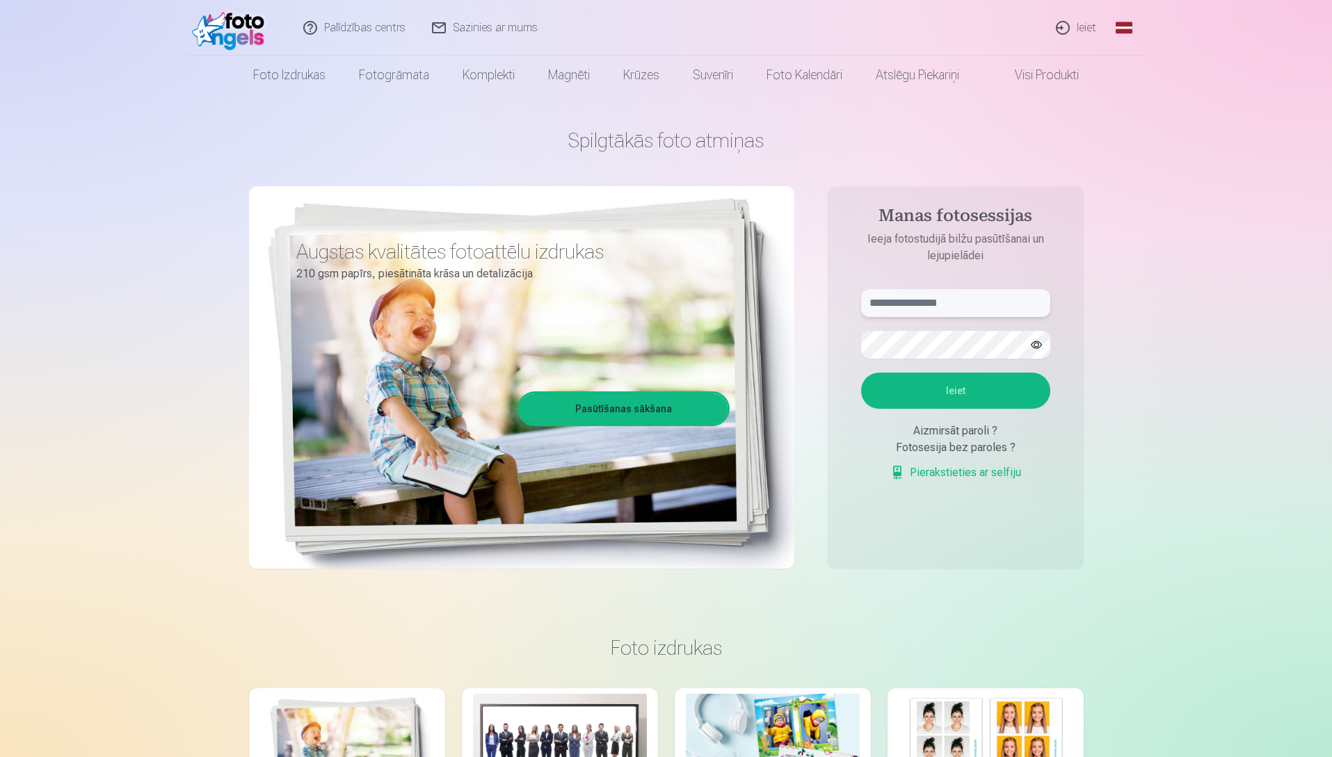
click at [883, 303] on input "text" at bounding box center [955, 303] width 189 height 28
type input "**********"
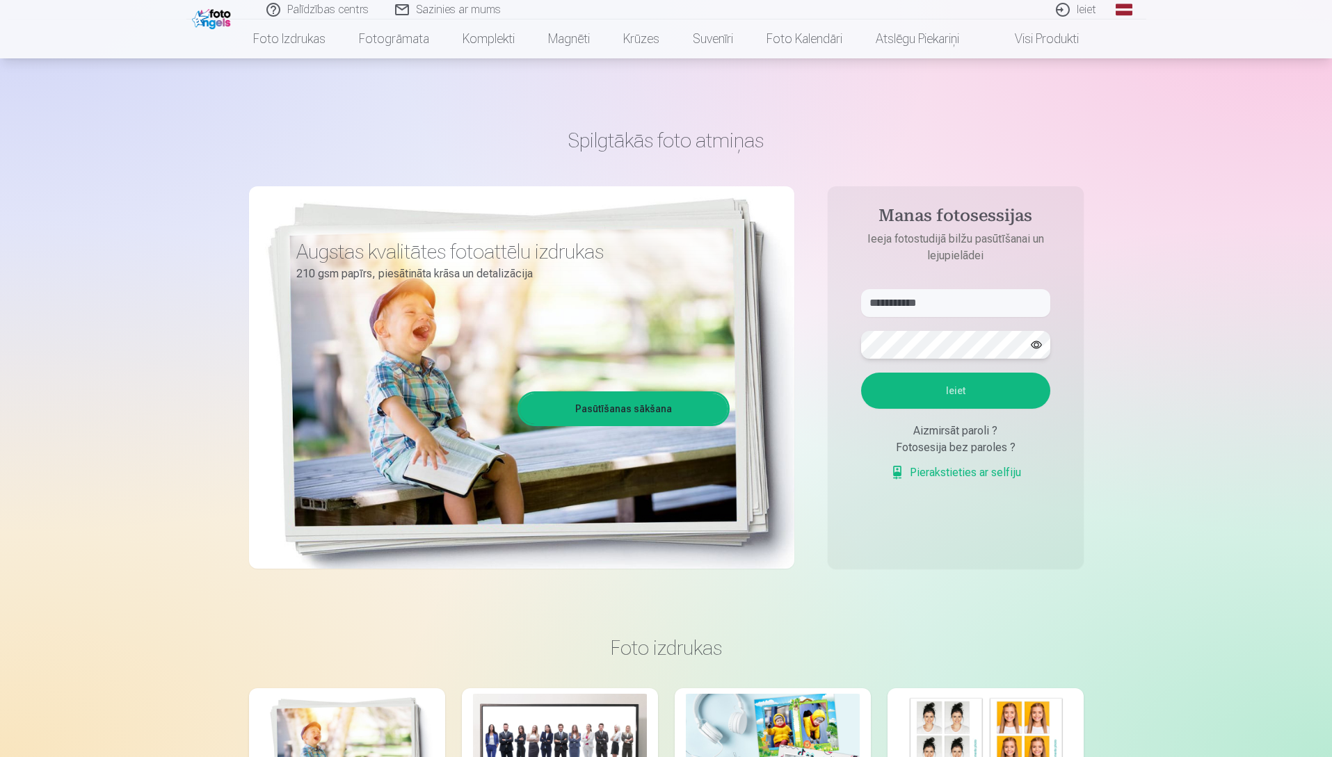
scroll to position [70, 0]
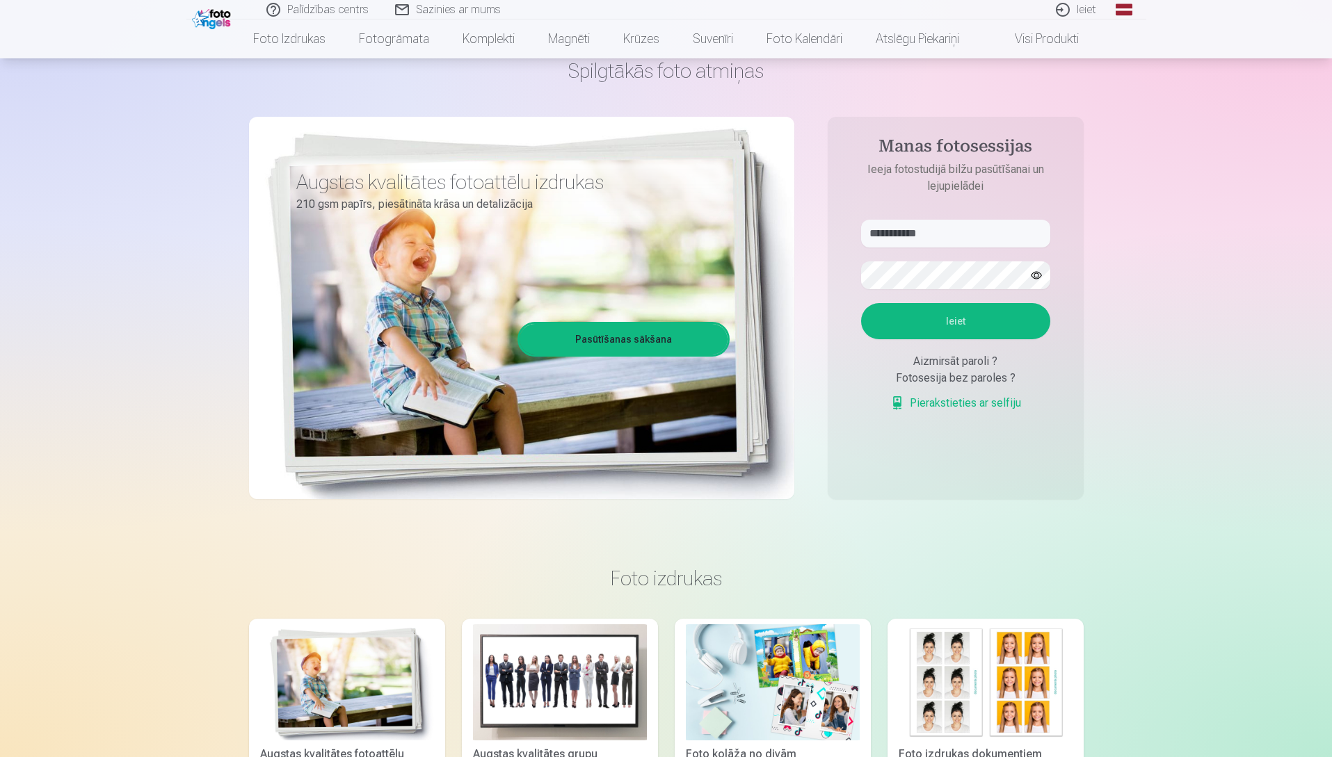
click at [955, 314] on button "Ieiet" at bounding box center [955, 321] width 189 height 36
